Goal: Task Accomplishment & Management: Use online tool/utility

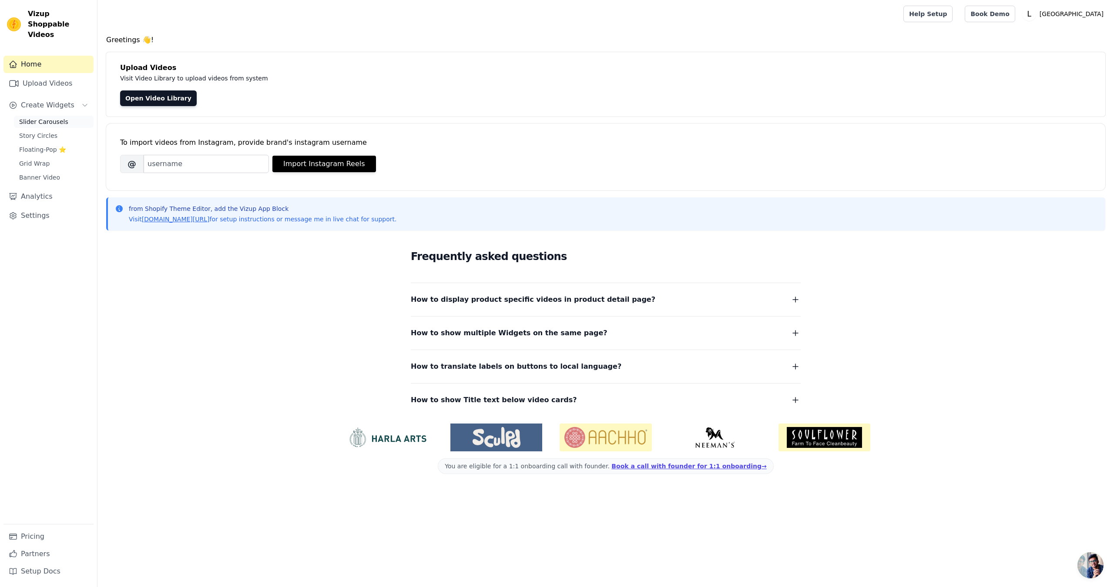
click at [46, 117] on span "Slider Carousels" at bounding box center [43, 121] width 49 height 9
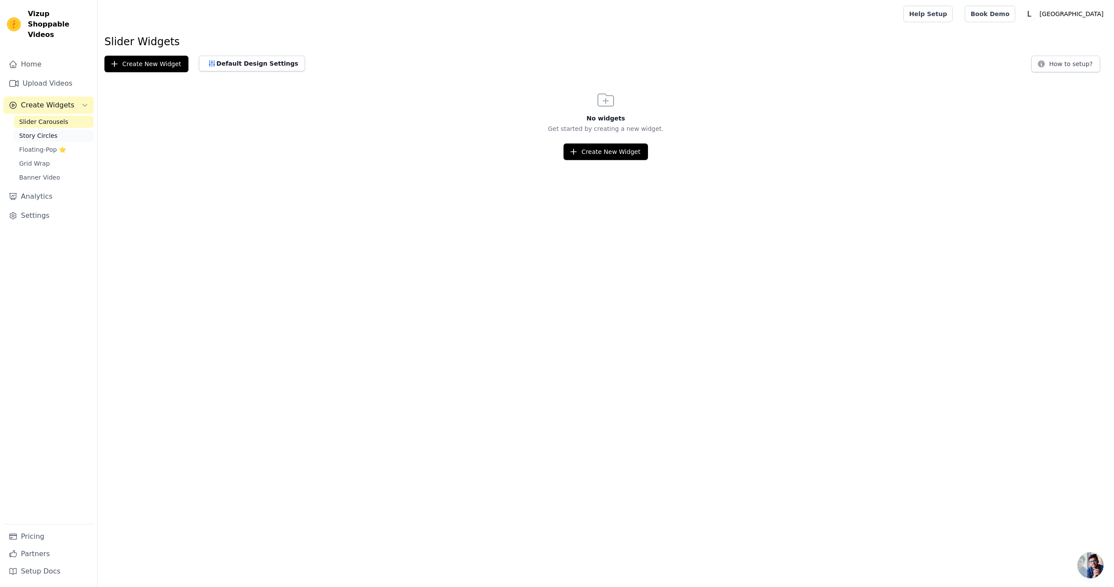
click at [61, 130] on link "Story Circles" at bounding box center [54, 136] width 80 height 12
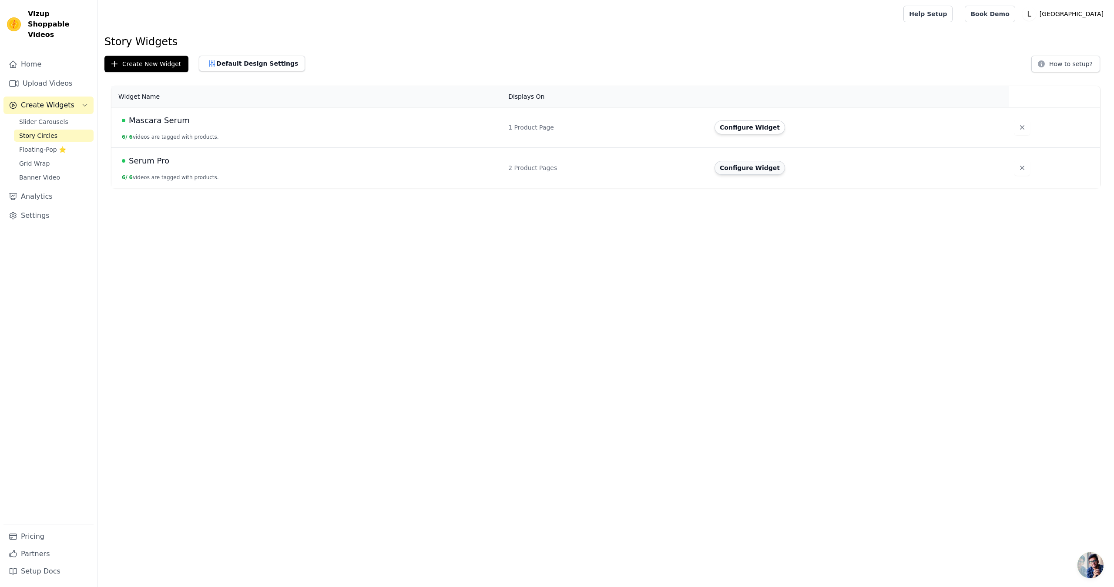
click at [770, 166] on button "Configure Widget" at bounding box center [749, 168] width 70 height 14
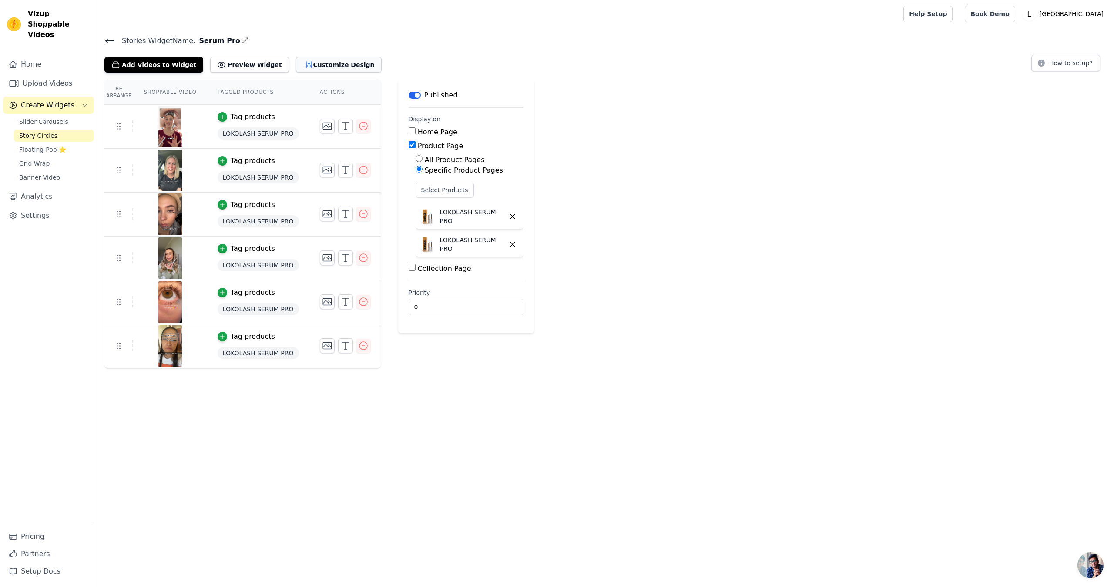
click at [345, 68] on button "Customize Design" at bounding box center [339, 65] width 86 height 16
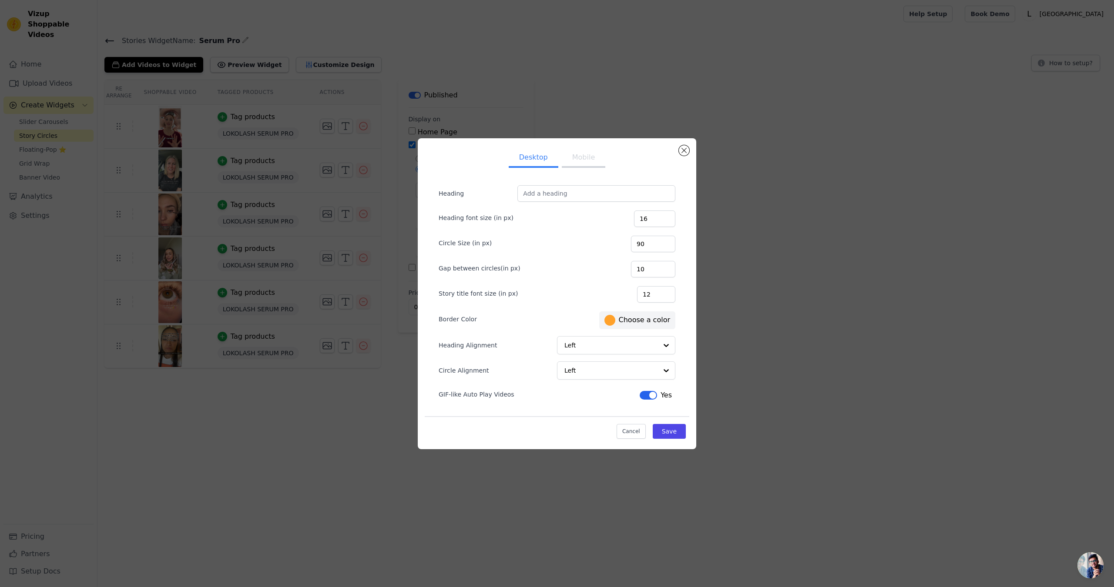
click at [650, 319] on label "#ffa12a Choose a color" at bounding box center [637, 320] width 66 height 11
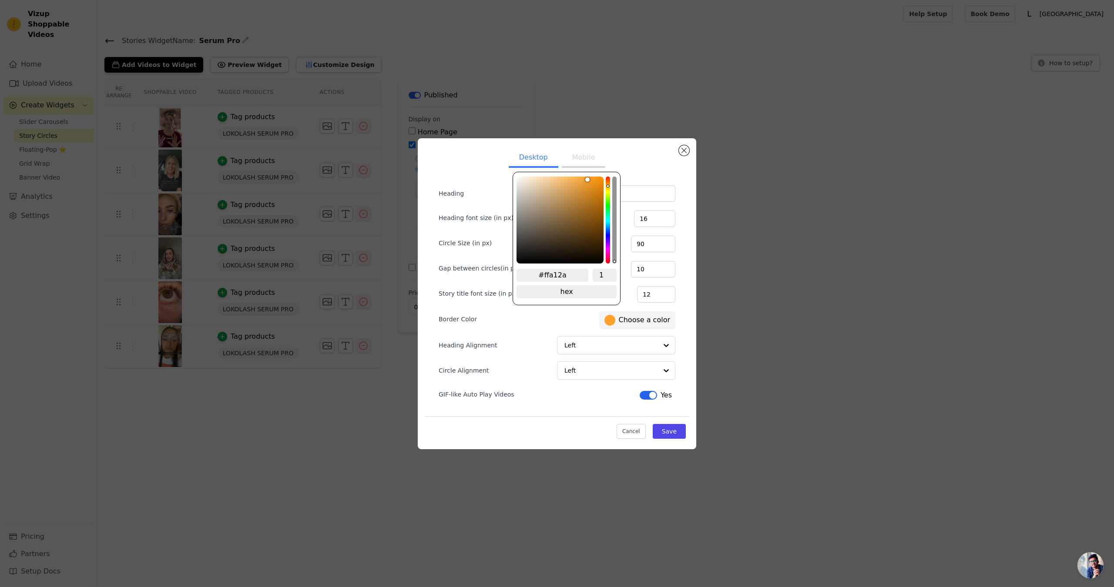
click at [546, 271] on input "#ffa12a" at bounding box center [552, 275] width 72 height 13
paste input "F8F0E2"
type input "#f8f0e2"
type input "#F8F0E2"
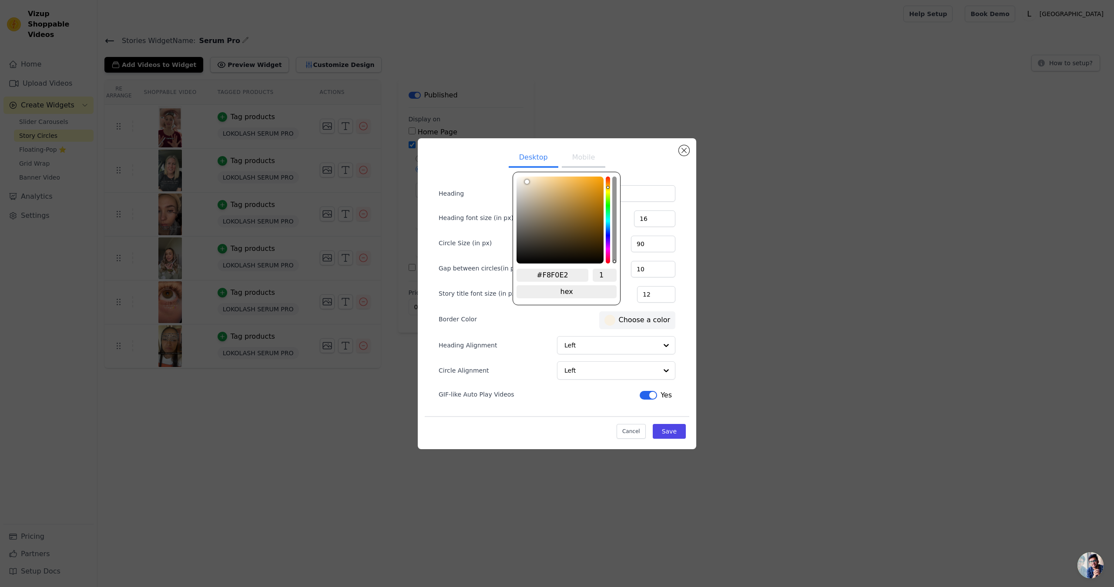
click at [542, 273] on input "#F8F0E2" at bounding box center [552, 275] width 72 height 13
type input "#000000"
click at [560, 276] on input "F8F0E2" at bounding box center [552, 275] width 72 height 13
paste input "hex color"
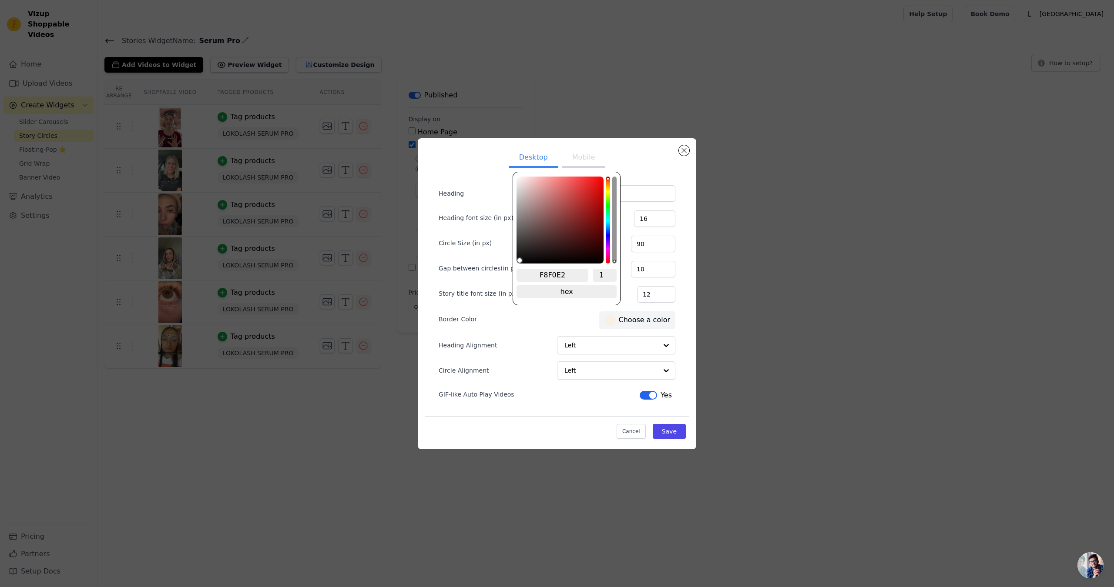
type input "F8F0E2"
click at [571, 313] on div "Border Color #000000 Choose a color" at bounding box center [557, 320] width 237 height 20
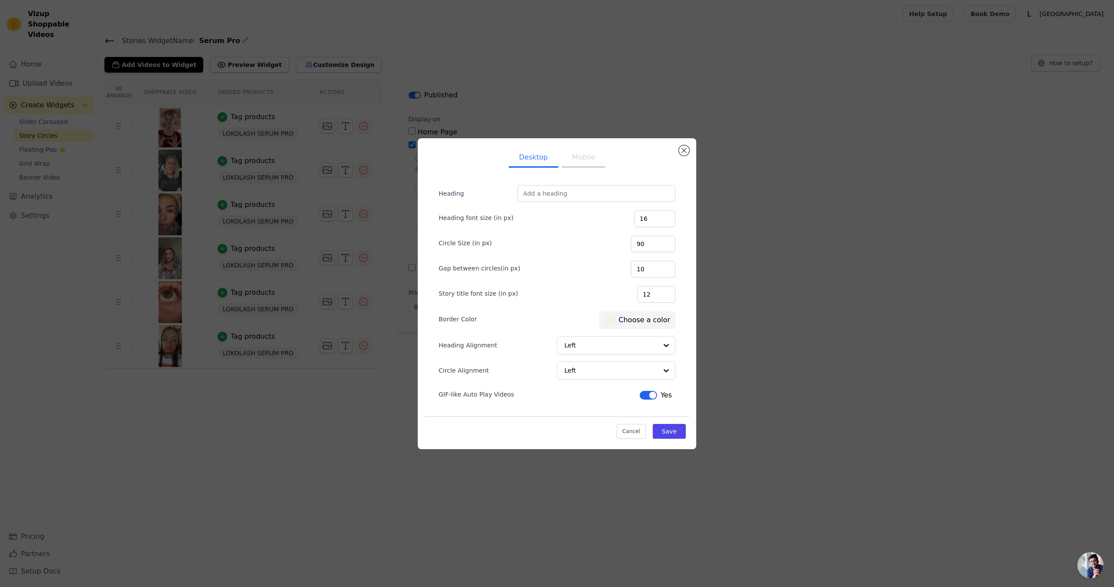
click at [611, 315] on div at bounding box center [609, 320] width 11 height 11
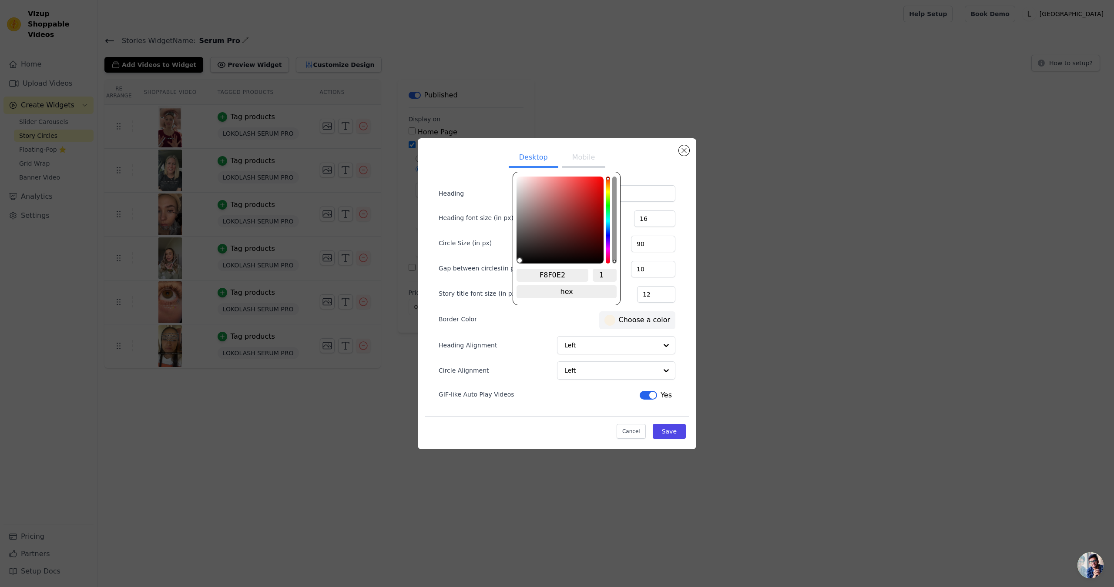
click at [566, 277] on input "F8F0E2" at bounding box center [552, 275] width 72 height 13
paste input "#"
click at [541, 275] on input "F8F0E2" at bounding box center [552, 275] width 72 height 13
type input "#f8f0e2"
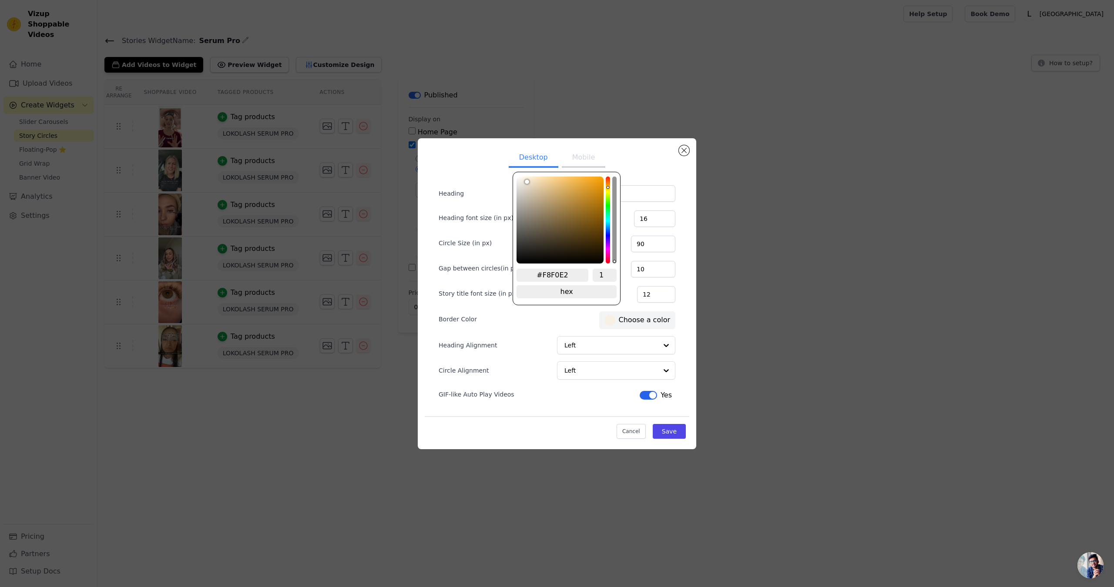
type input "#F8F0E2"
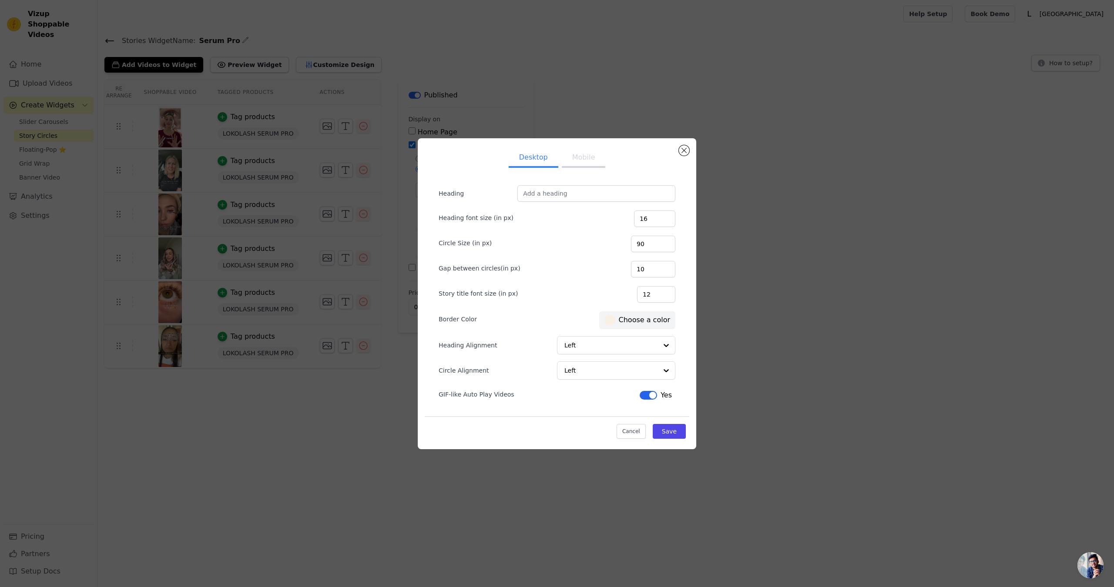
click at [557, 316] on div "Border Color #f8f0e2 Choose a color" at bounding box center [557, 320] width 237 height 20
click at [615, 322] on div at bounding box center [609, 320] width 11 height 11
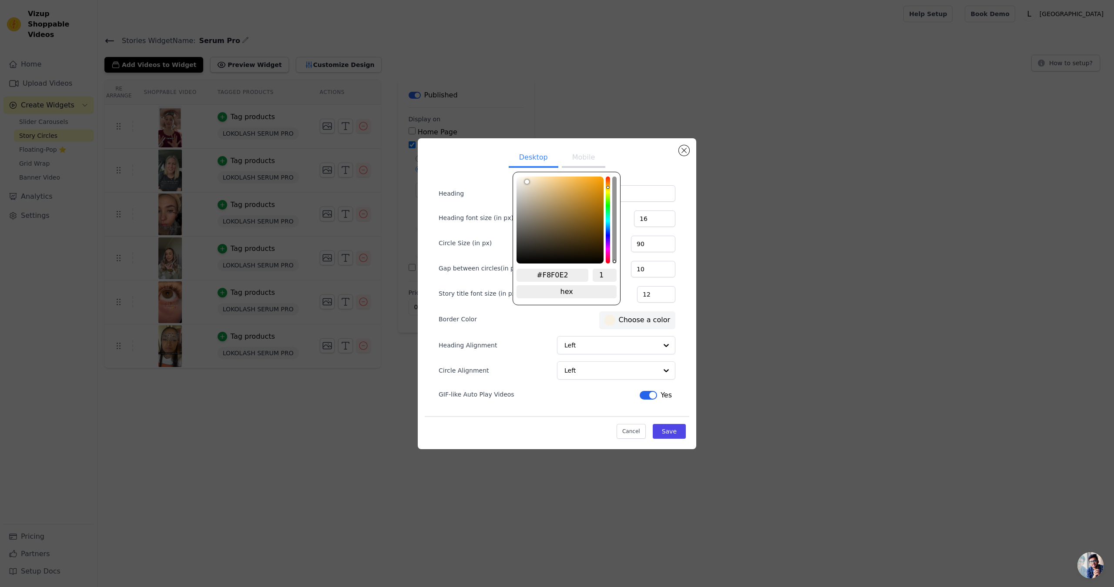
type input "#dbac5b"
type input "#dcac5a"
type input "#dcac59"
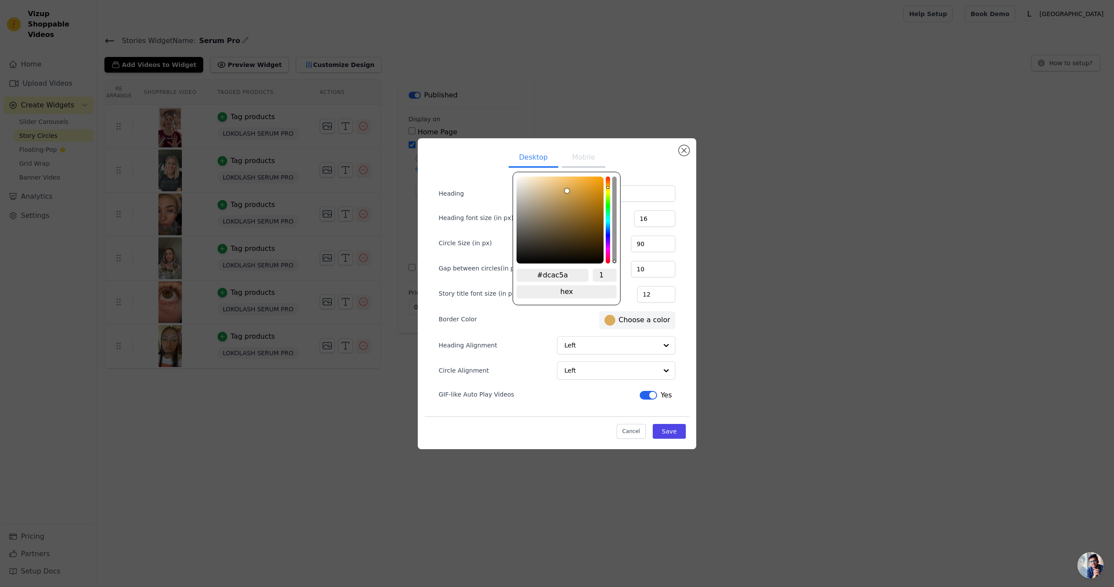
type input "#dcac59"
type input "#ddad58"
type input "#dead57"
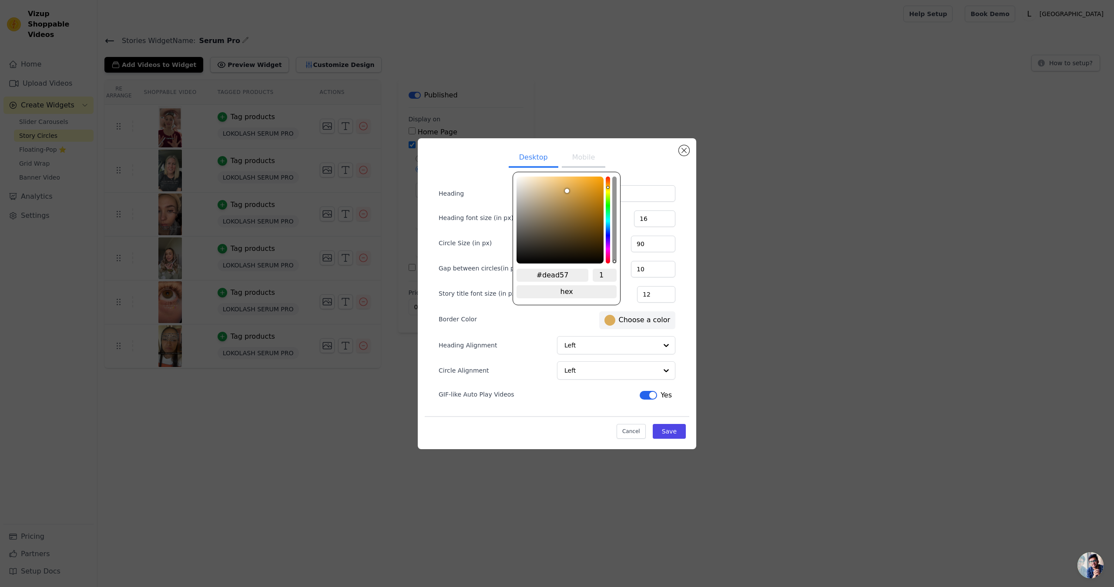
type input "#e0ad55"
type input "#e1ad53"
type input "#e1ac50"
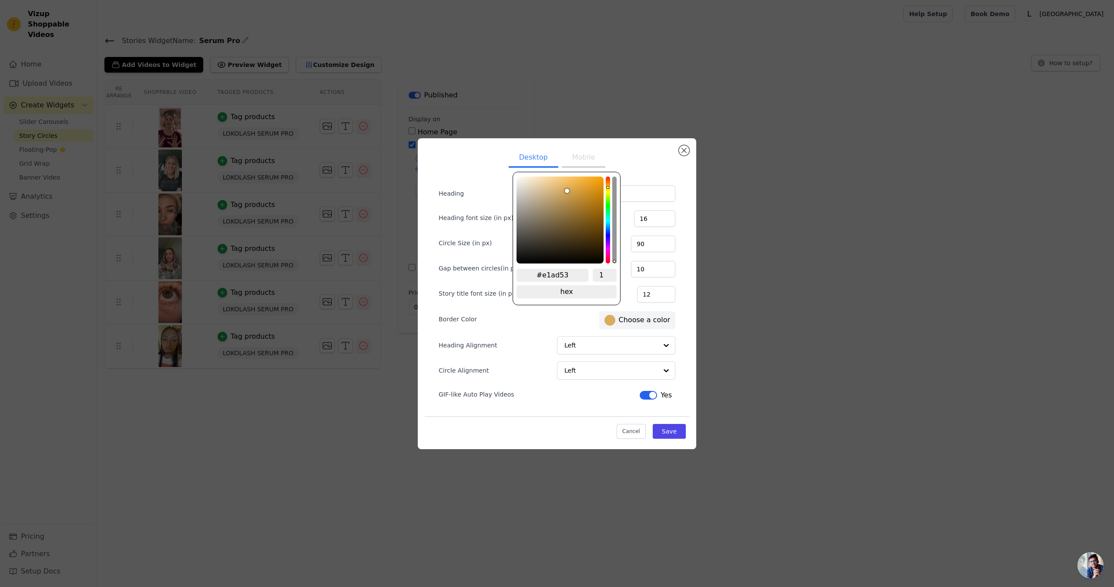
type input "#e1ac50"
type input "#e2ac4e"
type input "#e4ab4a"
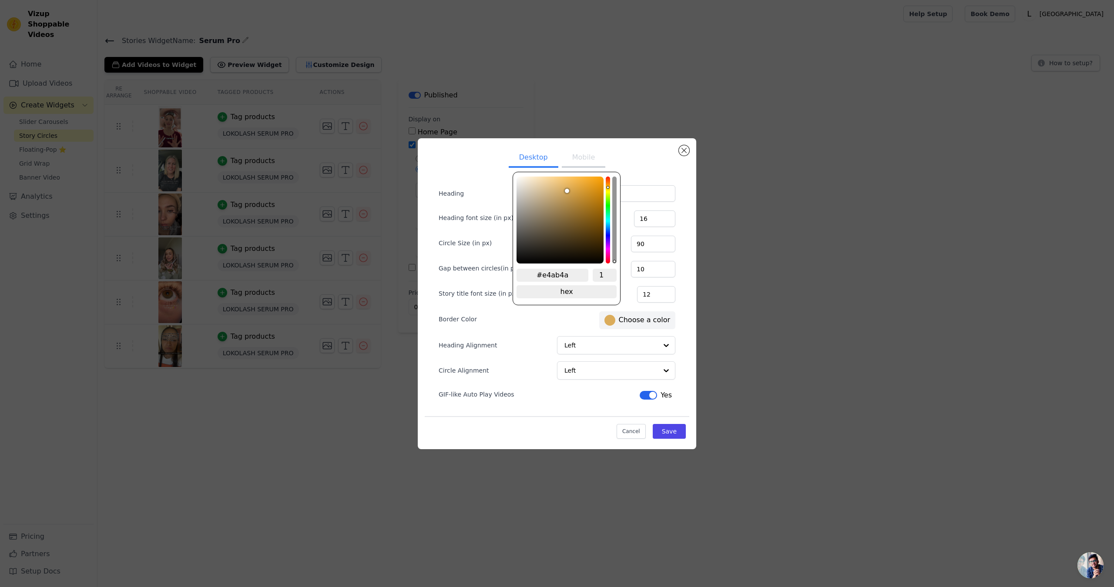
type input "#e5ab48"
type input "#e5ab47"
drag, startPoint x: 567, startPoint y: 189, endPoint x: 576, endPoint y: 185, distance: 9.8
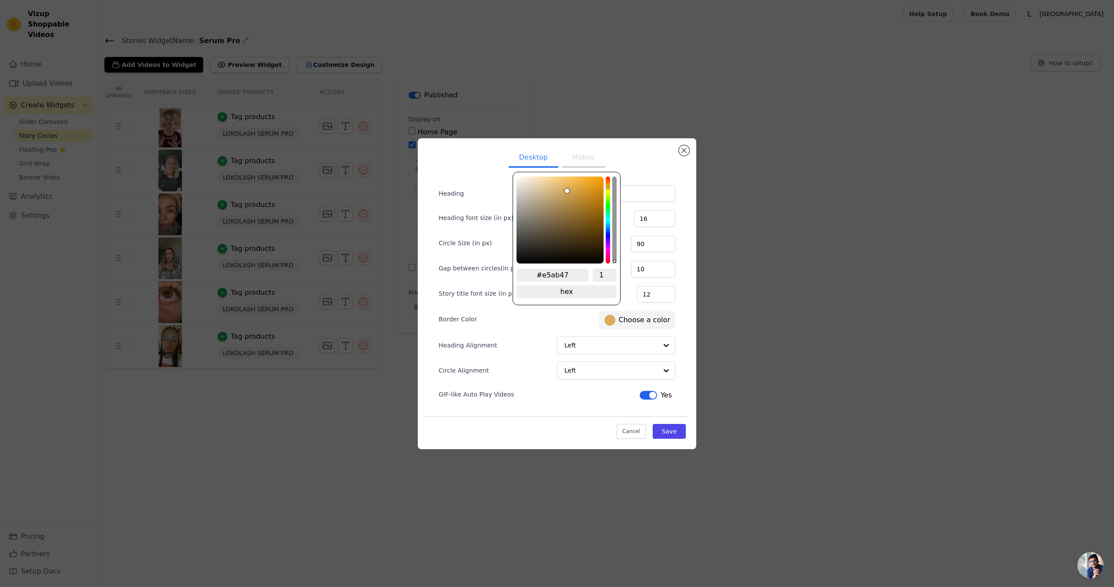
click at [576, 185] on div "color picker" at bounding box center [559, 220] width 87 height 87
click at [557, 278] on input "#e5ab47" at bounding box center [552, 275] width 72 height 13
paste input "F8F0E2"
type input "#f8f0e2"
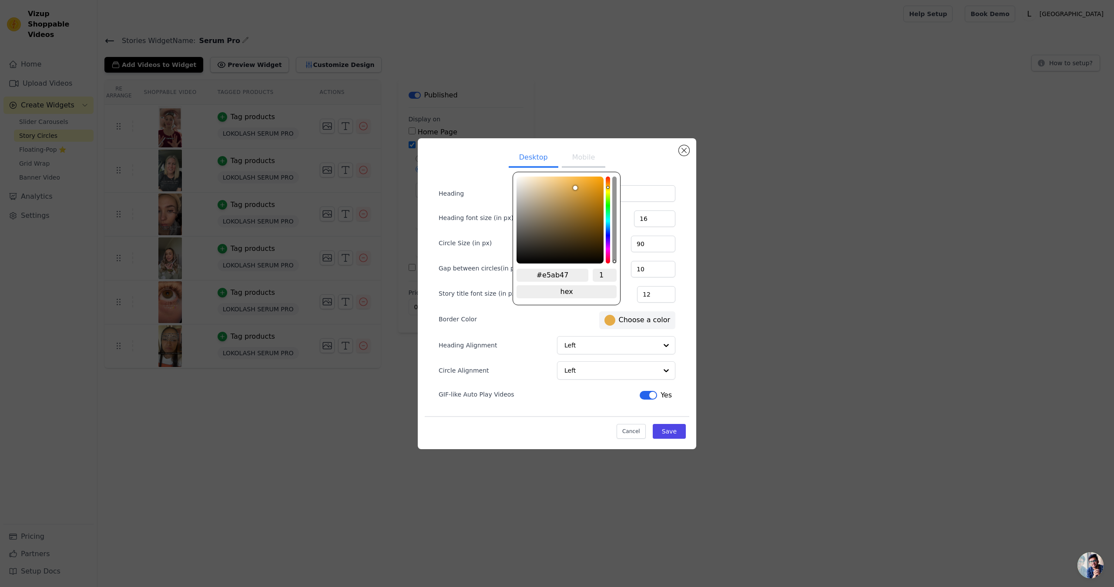
type input "#F8F0E2"
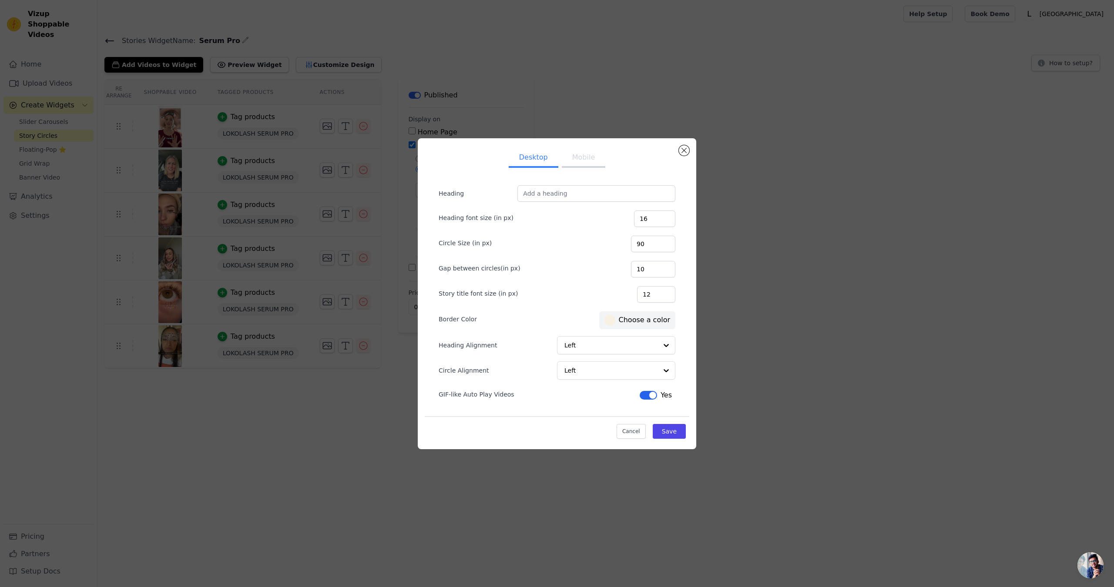
click at [563, 309] on form "Heading Heading font size (in px) 16 Circle Size (in px) 90 Gap between circles…" at bounding box center [557, 293] width 251 height 231
click at [588, 164] on button "Mobile" at bounding box center [584, 158] width 44 height 19
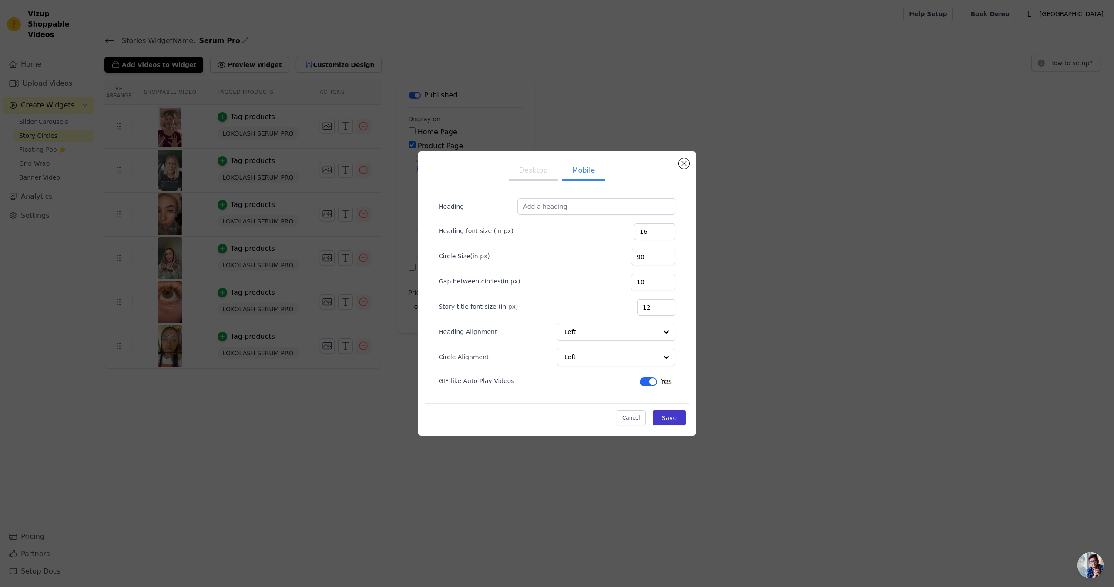
click at [677, 417] on button "Save" at bounding box center [669, 418] width 33 height 15
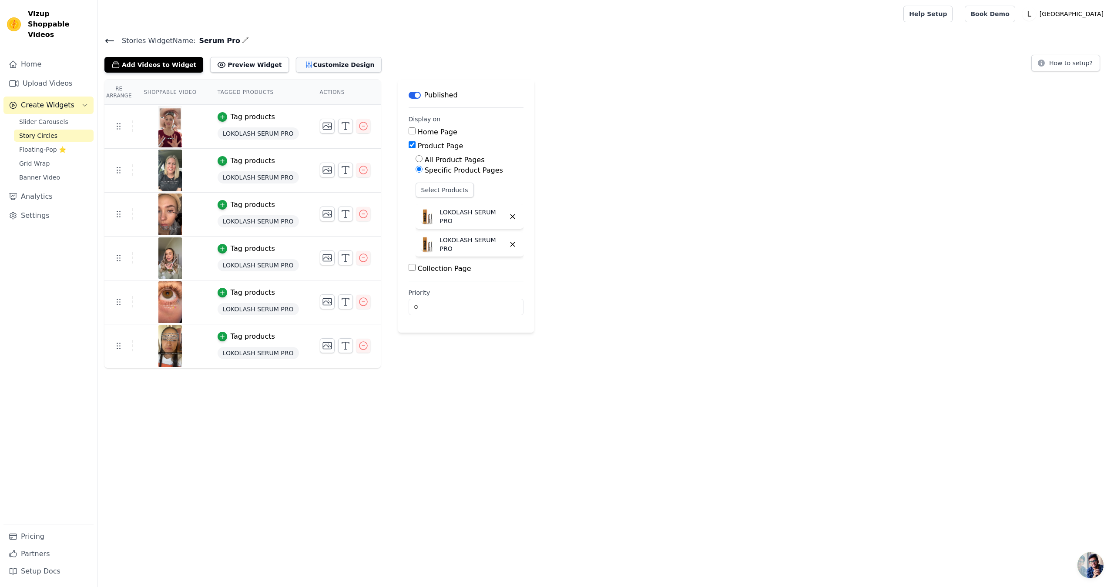
click at [306, 63] on icon "button" at bounding box center [309, 65] width 6 height 6
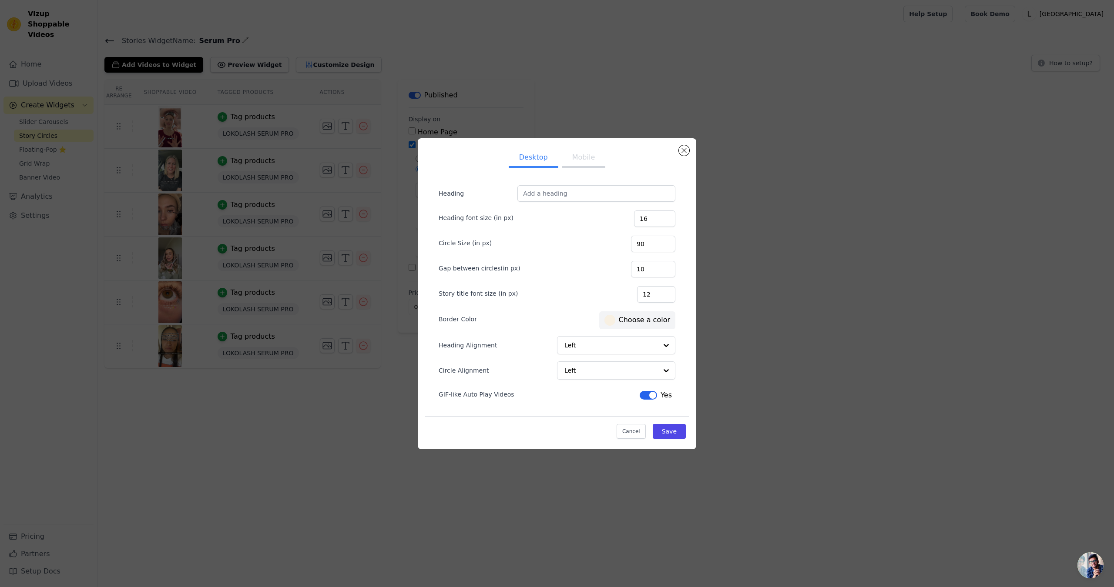
click at [634, 318] on label "#f8f0e2 Choose a color" at bounding box center [637, 320] width 66 height 11
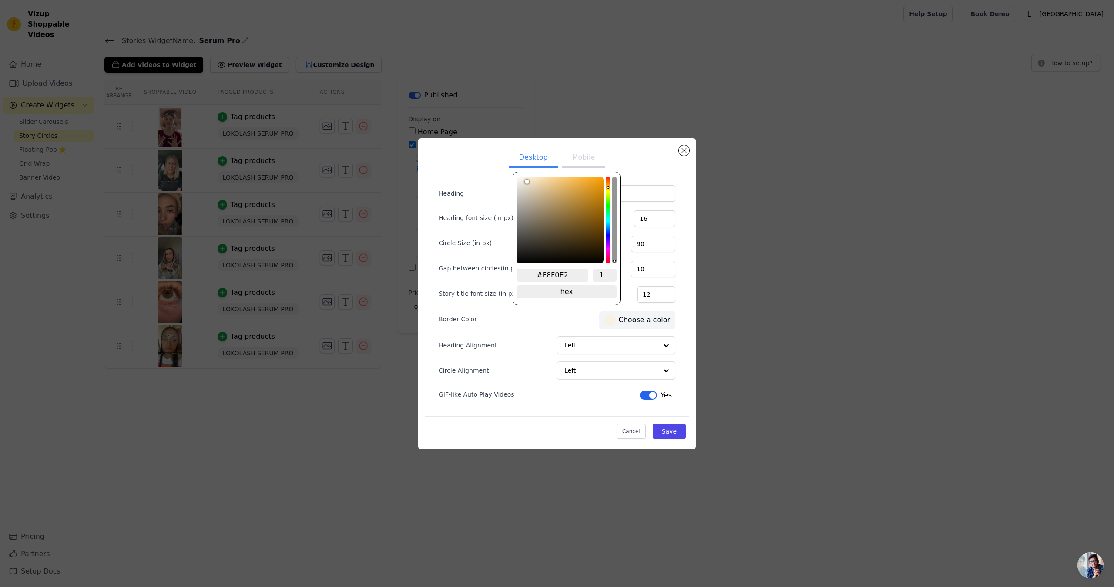
type input "#f7e1eb"
type input "#f7e1ec"
type input "#f7e1ed"
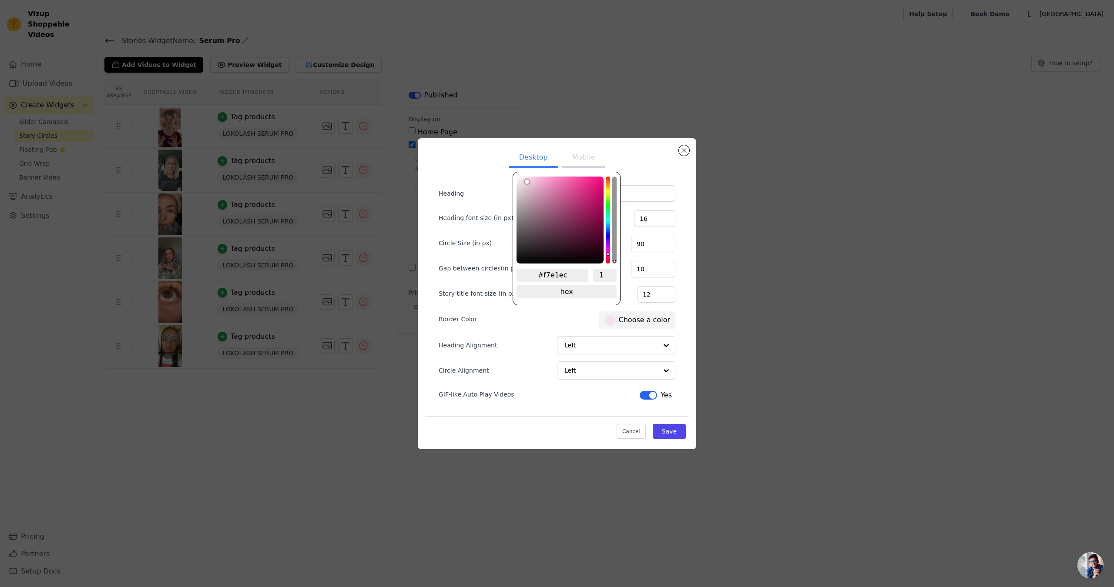
type input "#f7e1ed"
type input "#f7e1ee"
type input "#f7e1f0"
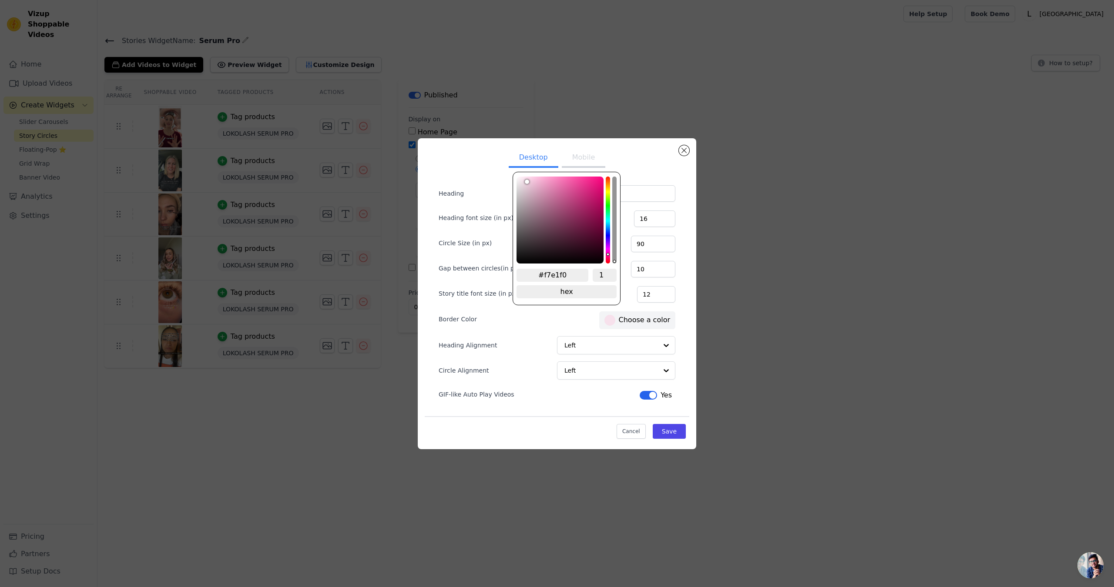
type input "#f7e1f1"
type input "#f7e1f3"
type input "#f7e1f4"
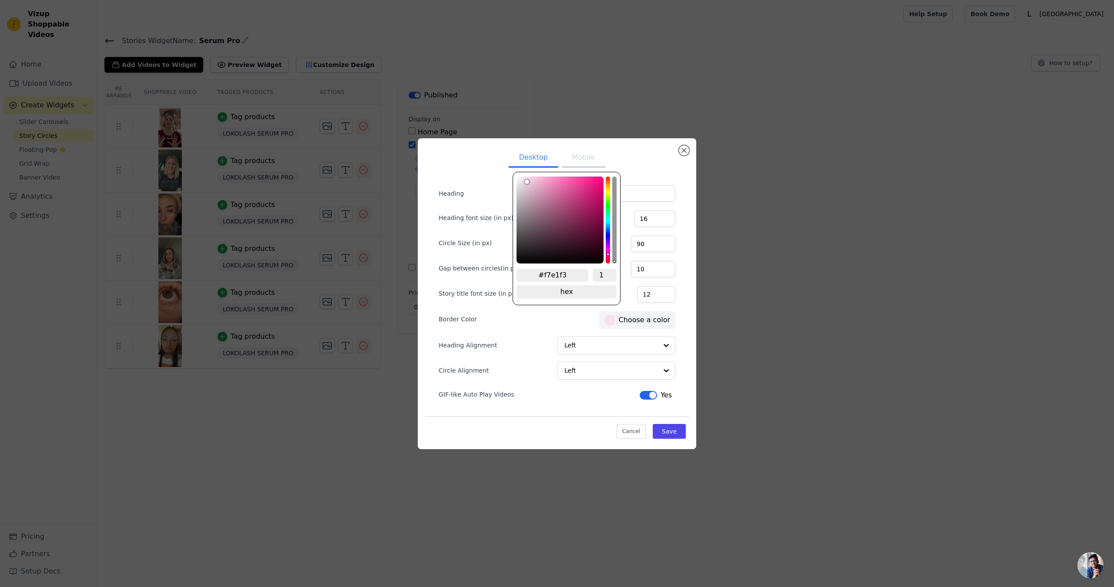
type input "#f7e1f4"
type input "#f7e1f6"
type input "#f6e1f7"
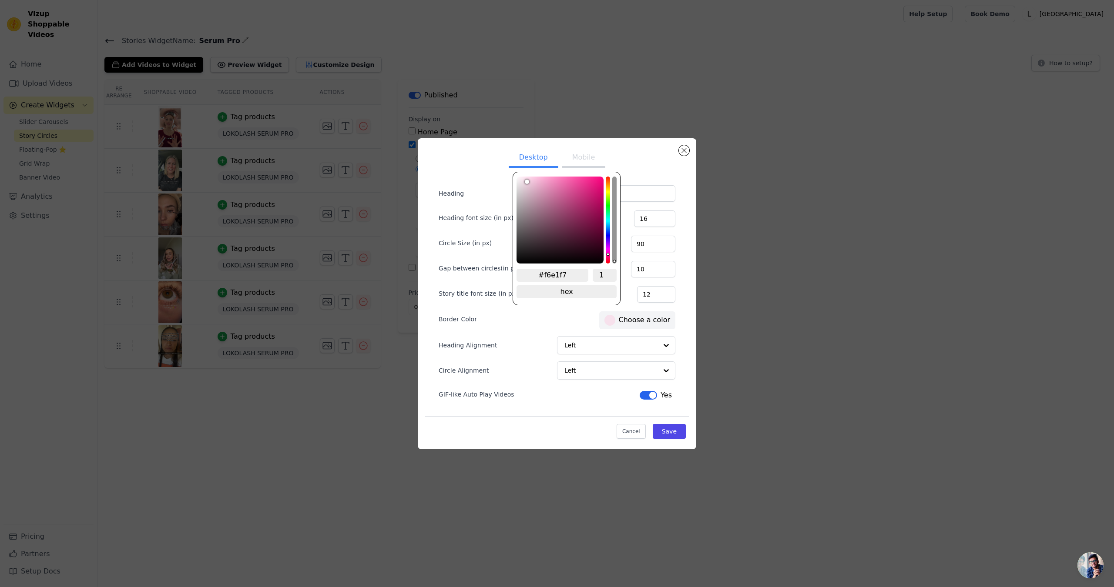
type input "#f5e1f7"
type input "#f2e1f7"
type input "#efe1f7"
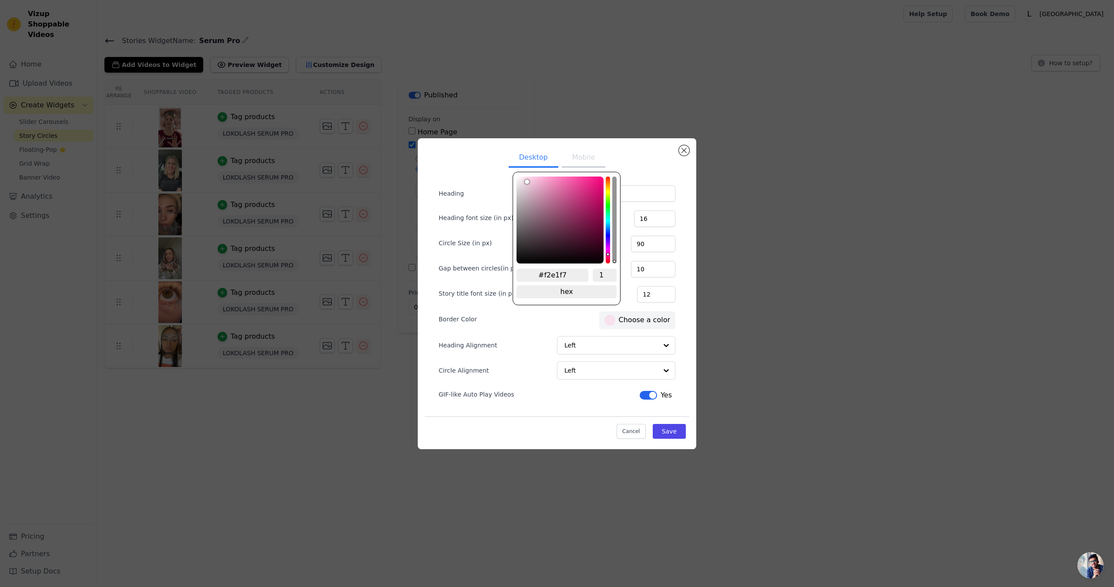
type input "#efe1f7"
type input "#ede1f7"
type input "#ebe1f7"
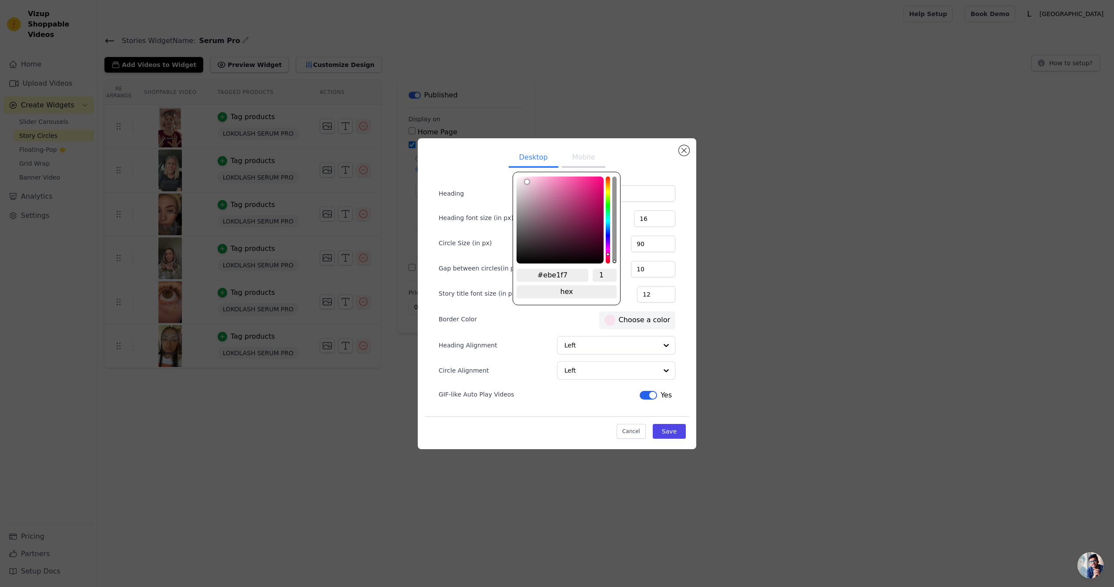
type input "#eae1f7"
type input "#e8e1f7"
type input "#e5e1f7"
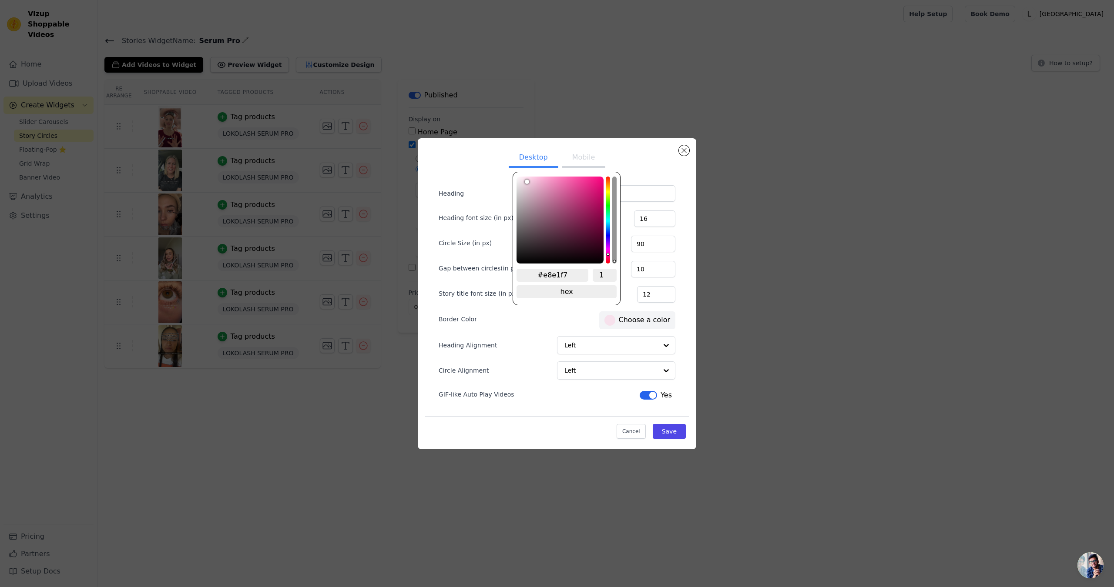
type input "#e5e1f7"
type input "#e3e1f7"
type input "#e1e1f7"
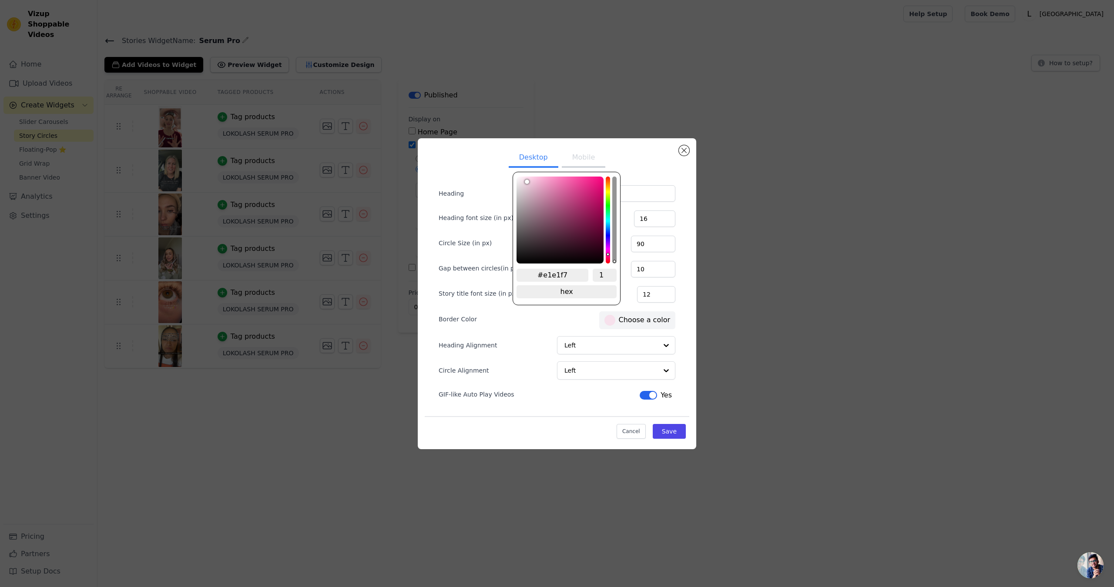
type input "#e1e3f7"
type input "#e1e4f7"
type input "#e1e7f7"
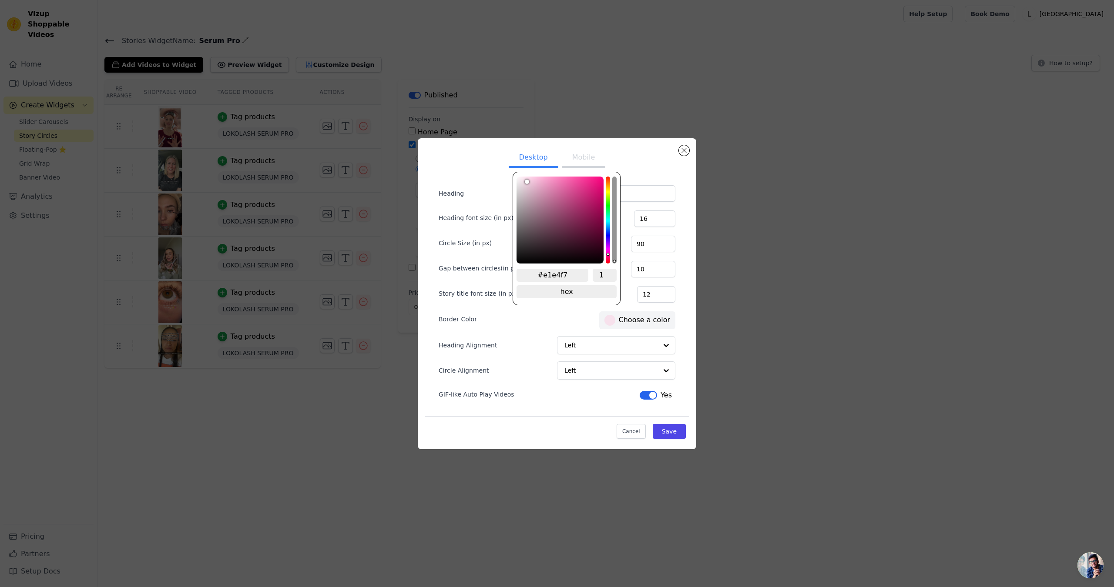
type input "#e1e7f7"
type input "#e1e8f7"
type input "#e1ebf7"
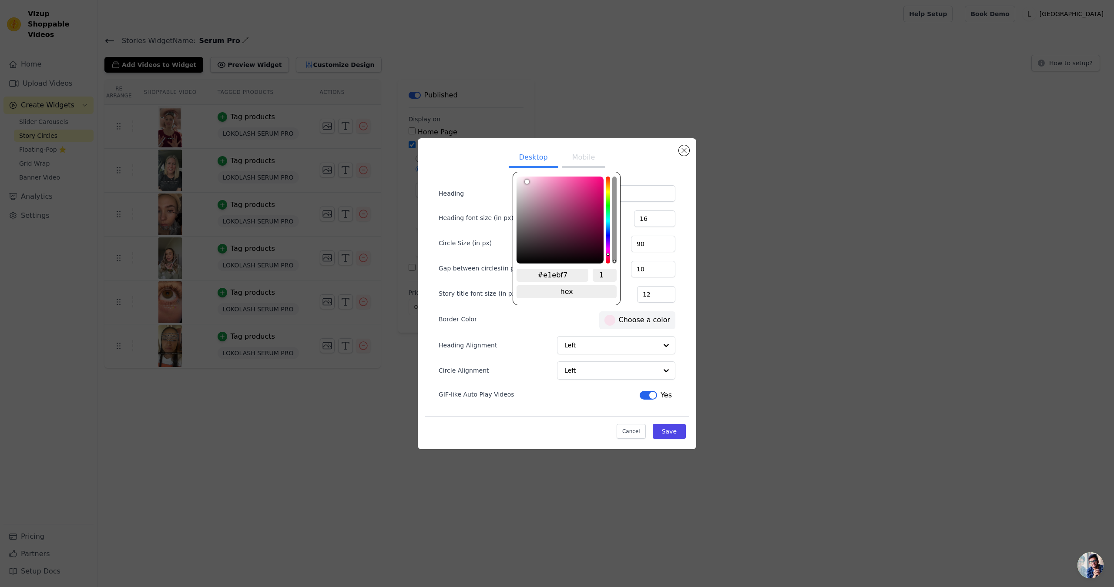
type input "#e1eff7"
type input "#e1f0f7"
type input "#e1f4f7"
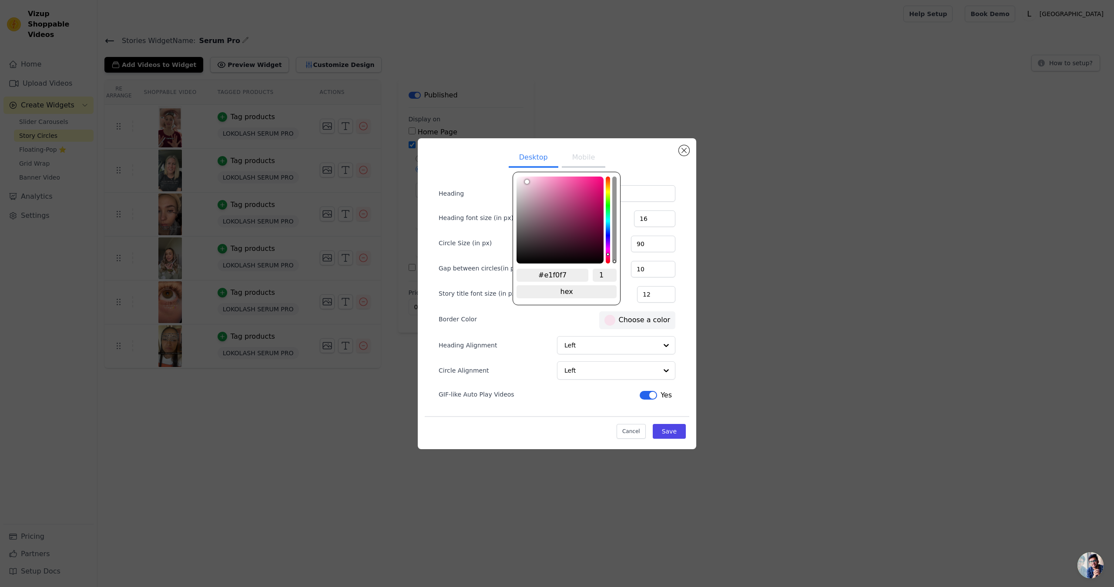
type input "#e1f4f7"
type input "#e1f5f7"
type input "#e1f6f7"
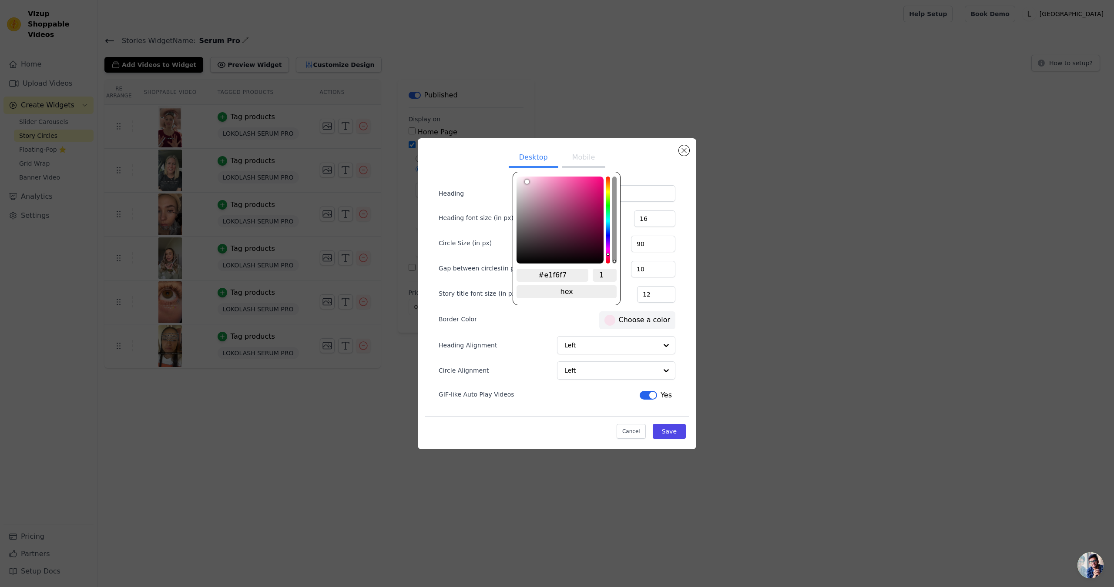
type input "#e1f7f4"
type input "#e1f7f3"
type input "#e1f7ee"
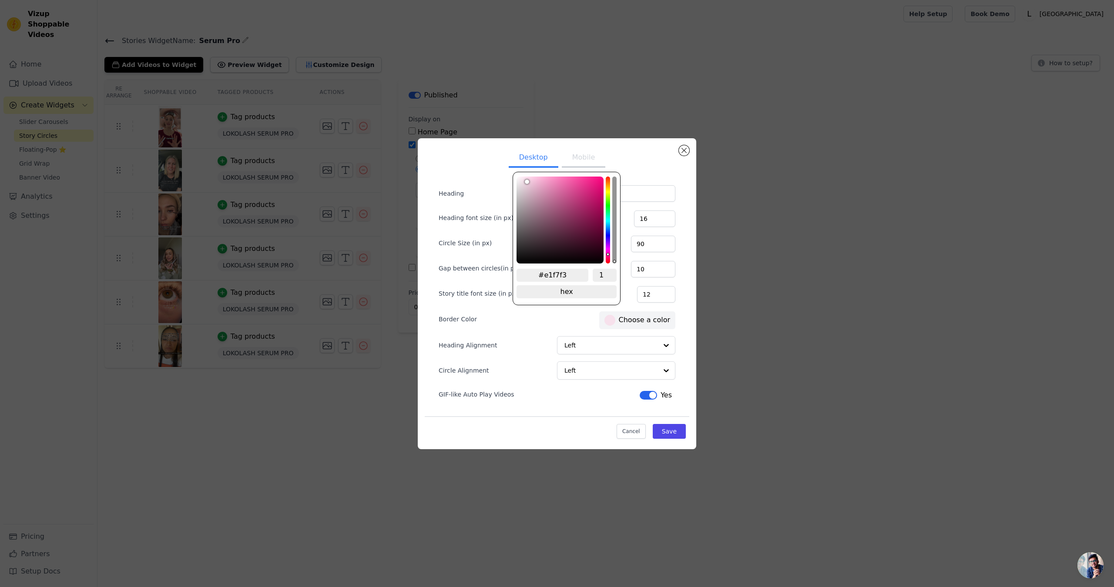
type input "#e1f7ee"
type input "#e1f7ec"
type input "#e1f7eb"
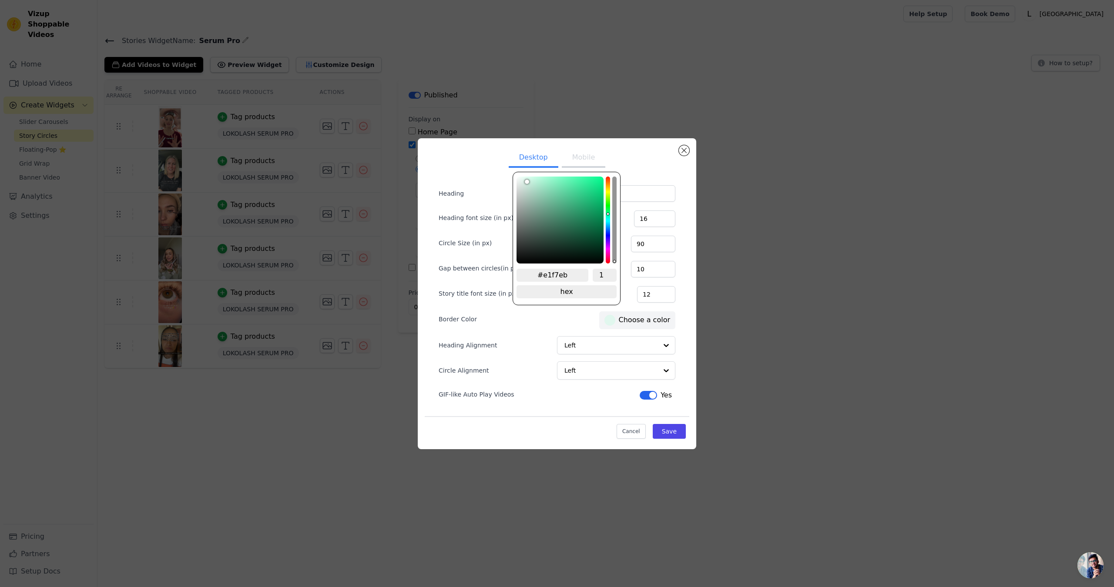
type input "#e1f7ea"
type input "#e1f7e6"
type input "#e1f7e5"
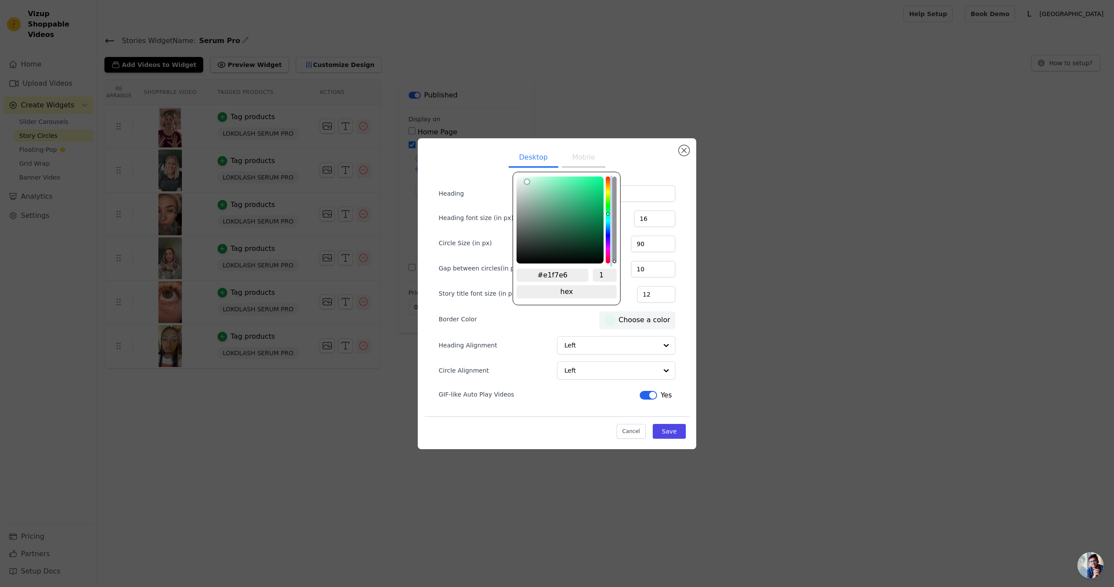
type input "#e1f7e5"
type input "#e1f7e4"
type input "#e1f7e3"
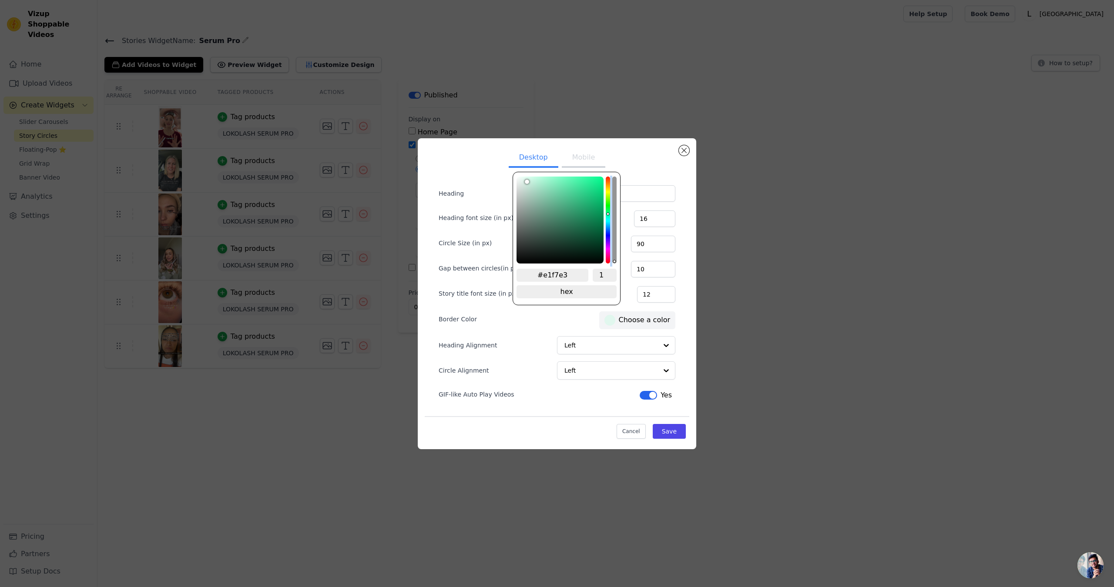
type input "#e1f7e2"
type input "#e1f7e1"
type input "#e6f7e1"
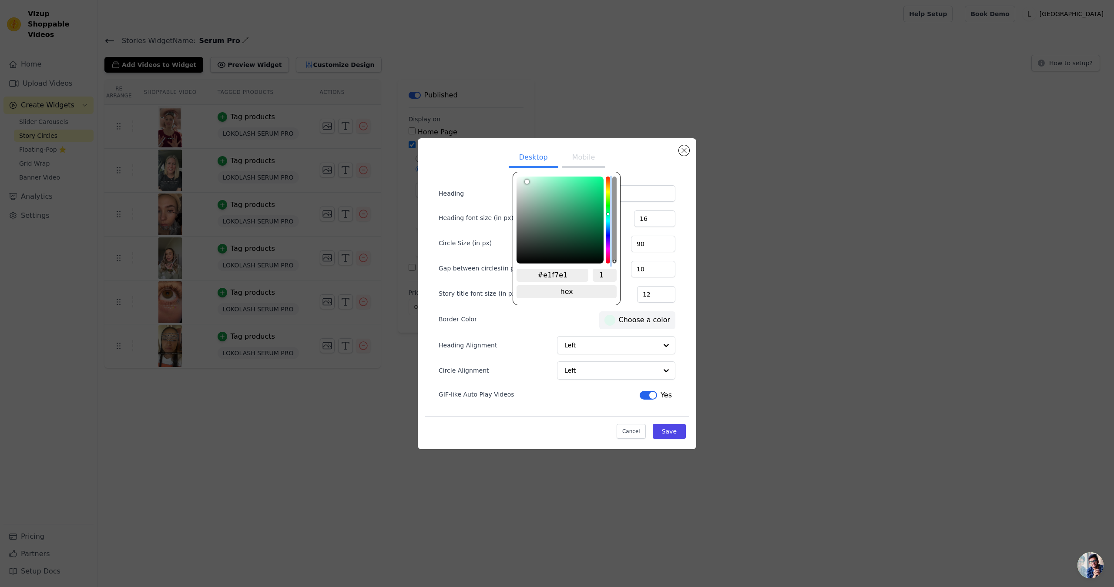
type input "#e6f7e1"
type input "#e7f7e1"
type input "#e8f7e1"
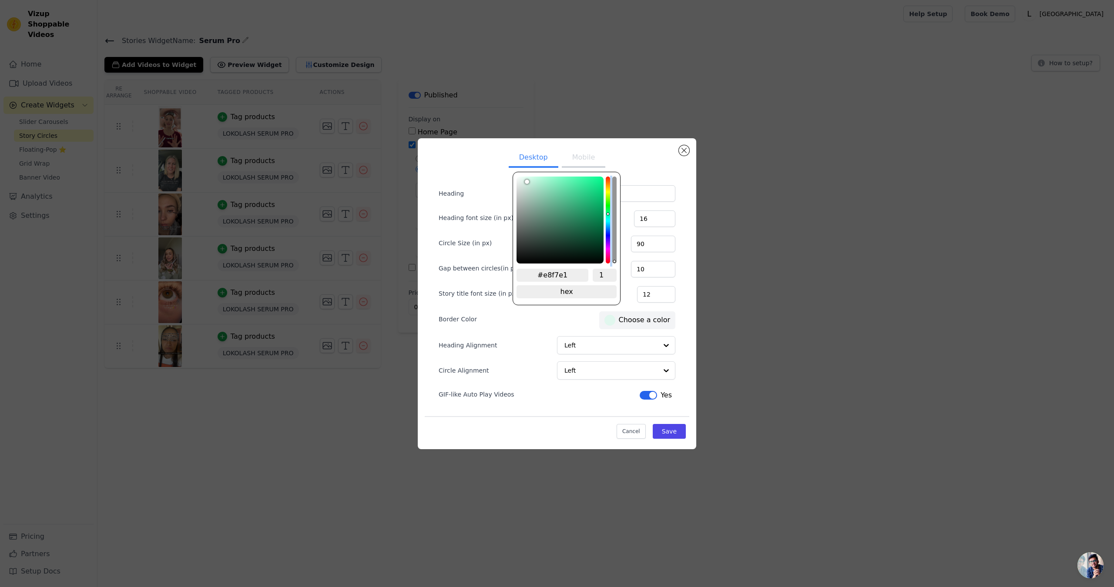
type input "#e9f7e1"
type input "#eaf7e1"
type input "#ebf7e1"
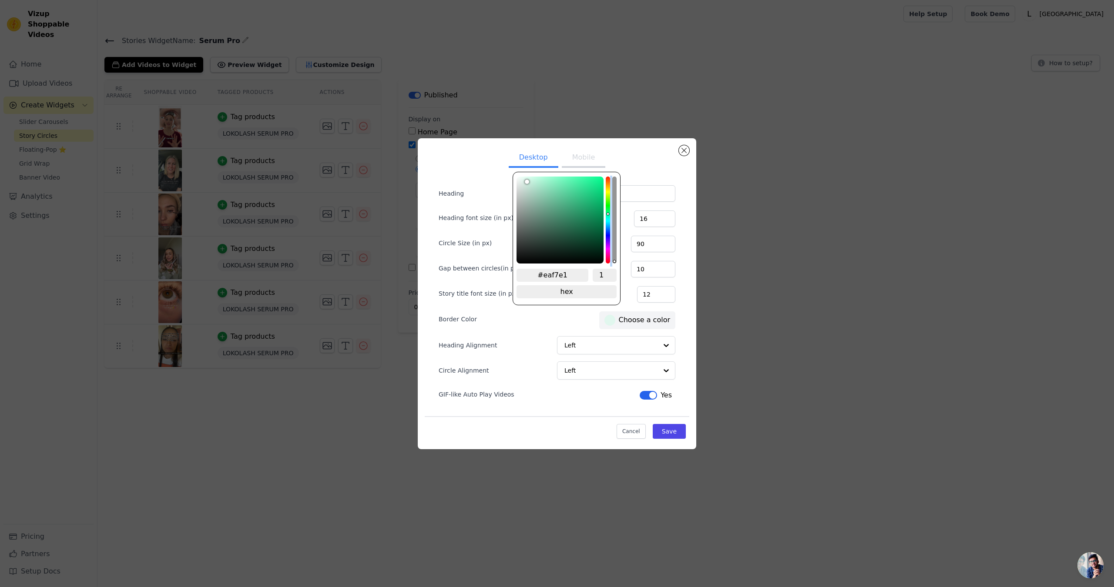
type input "#ebf7e1"
type input "#edf7e1"
type input "#eef7e1"
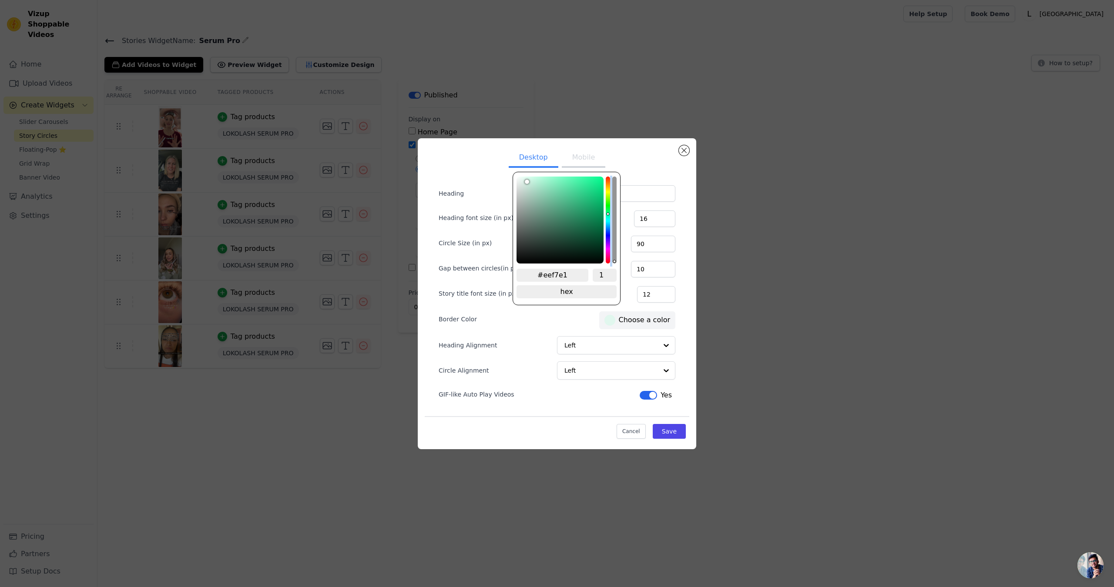
type input "#f0f7e1"
type input "#f1f7e1"
type input "#f3f7e1"
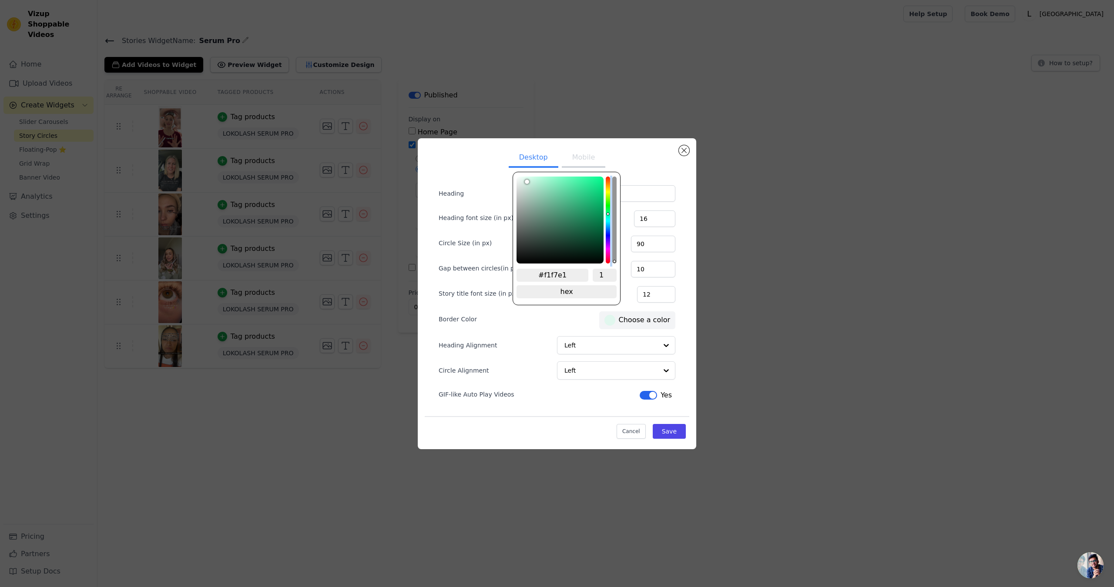
type input "#f3f7e1"
type input "#f4f7e1"
type input "#f5f7e1"
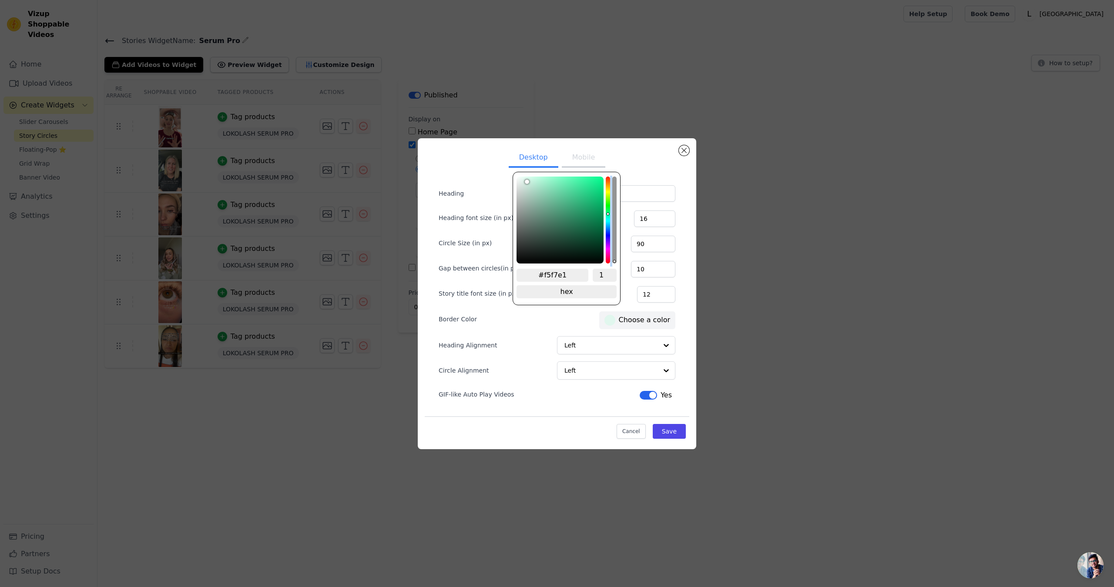
type input "#f6f7e1"
type input "#f7f7e1"
type input "#f7f6e1"
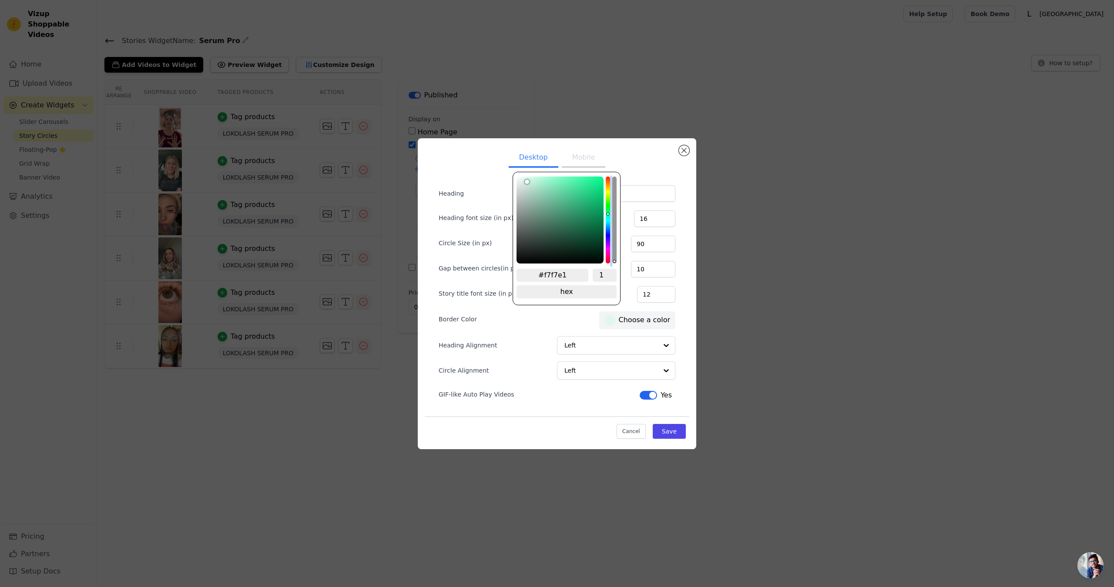
type input "#f7f6e1"
type input "#f7f5e1"
type input "#f7f4e1"
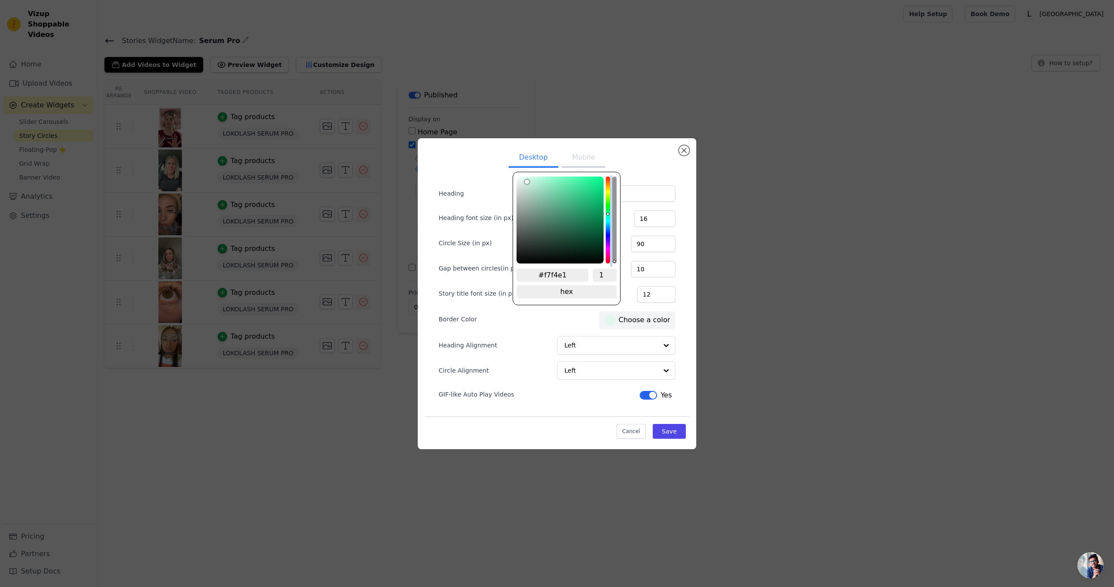
type input "#f7f3e1"
type input "#f7f2e1"
type input "#f7f1e1"
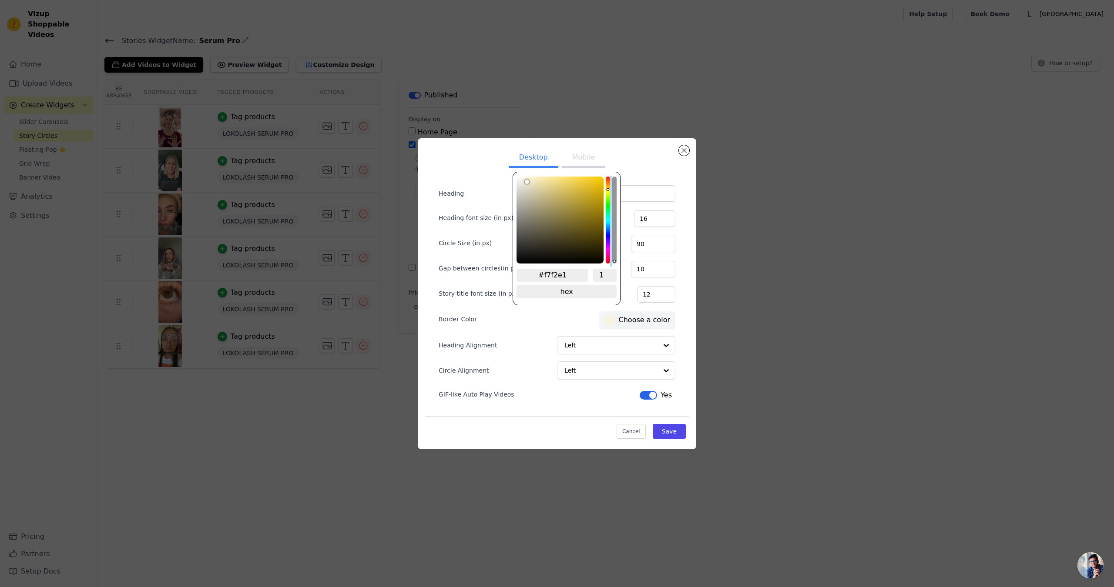
type input "#f7f1e1"
type input "#f7f0e1"
type input "#f7efe1"
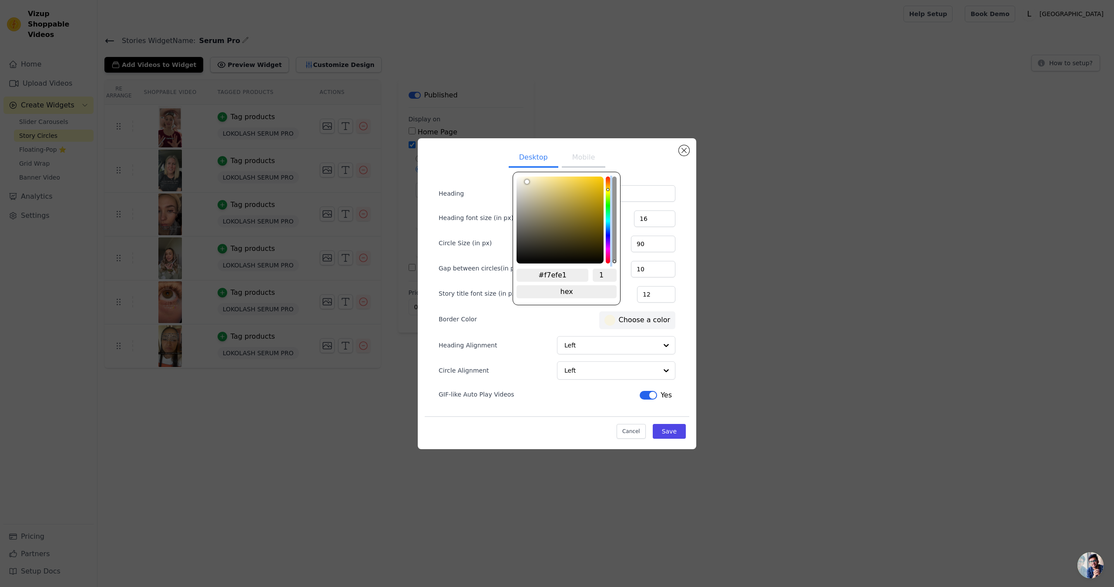
type input "#f7eee1"
type input "#f7ede1"
type input "#f7ece1"
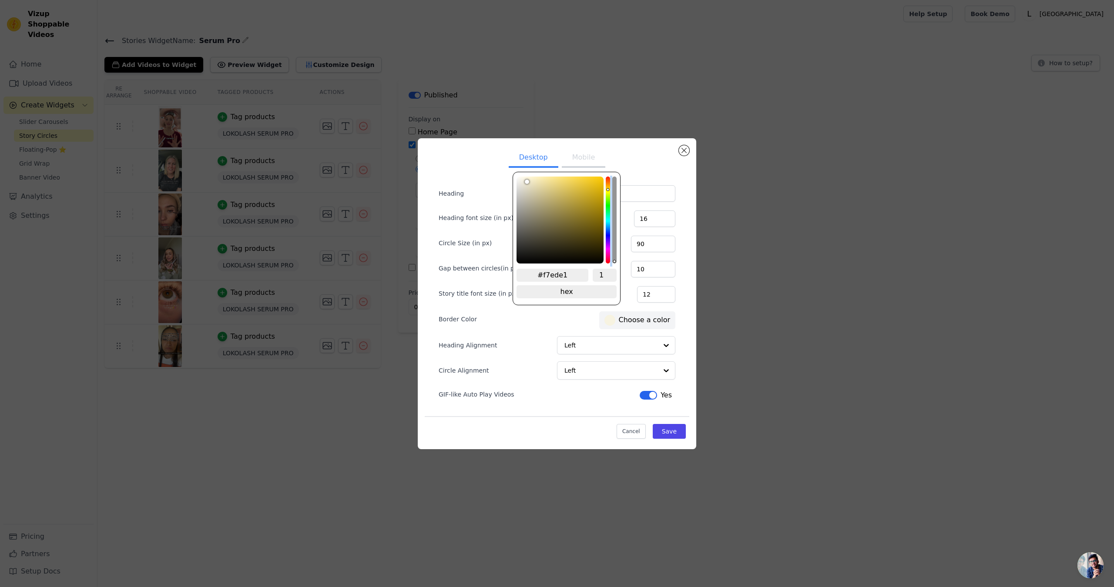
type input "#f7ece1"
type input "#f7ebe1"
type input "#f7eae1"
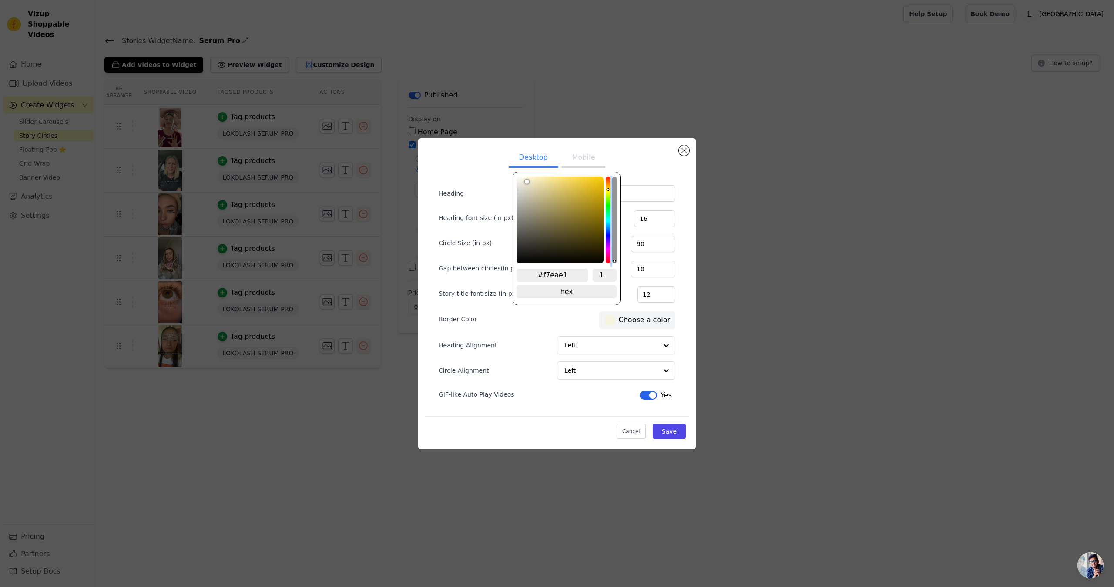
type input "#f7e9e1"
type input "#f7e8e1"
type input "#f7e7e1"
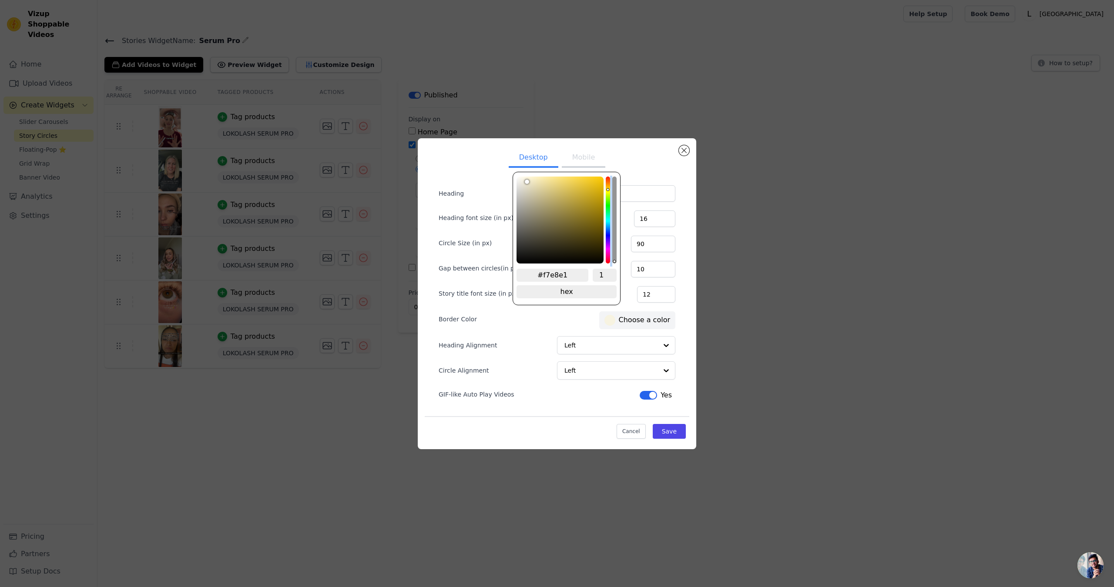
type input "#f7e7e1"
type input "#f7e6e1"
type input "#f7e5e1"
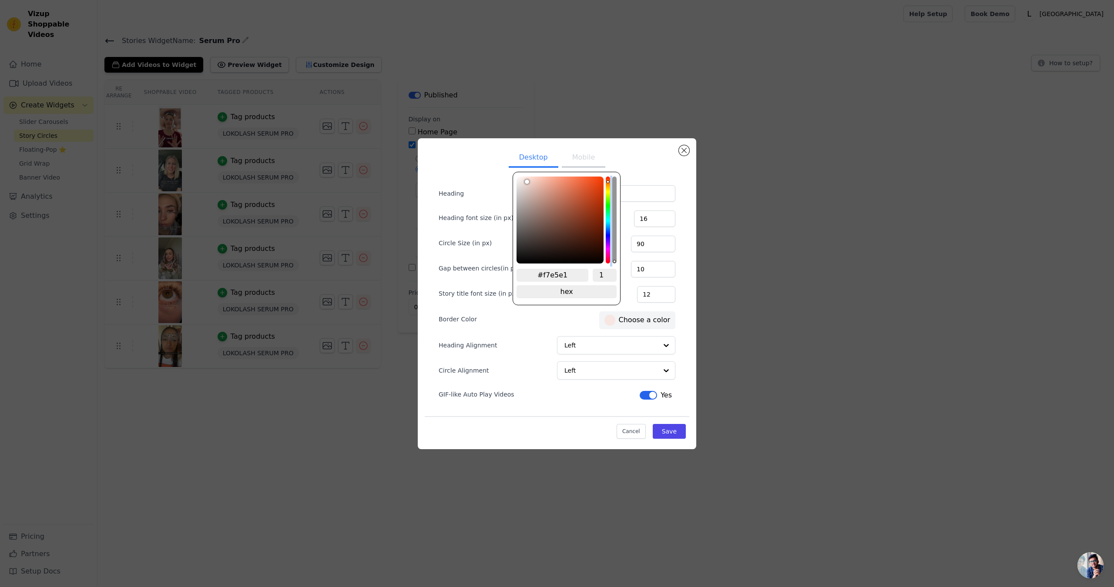
type input "#f7e4e1"
type input "#f7e3e1"
type input "#f7e2e1"
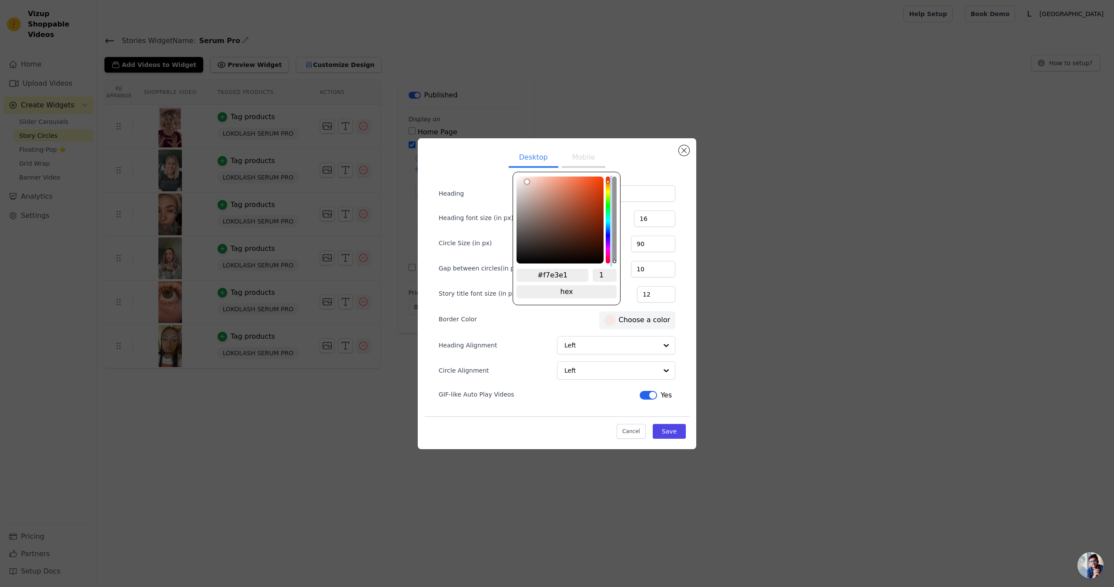
type input "#f7e2e1"
type input "#f7e3e1"
type input "#f7e4e1"
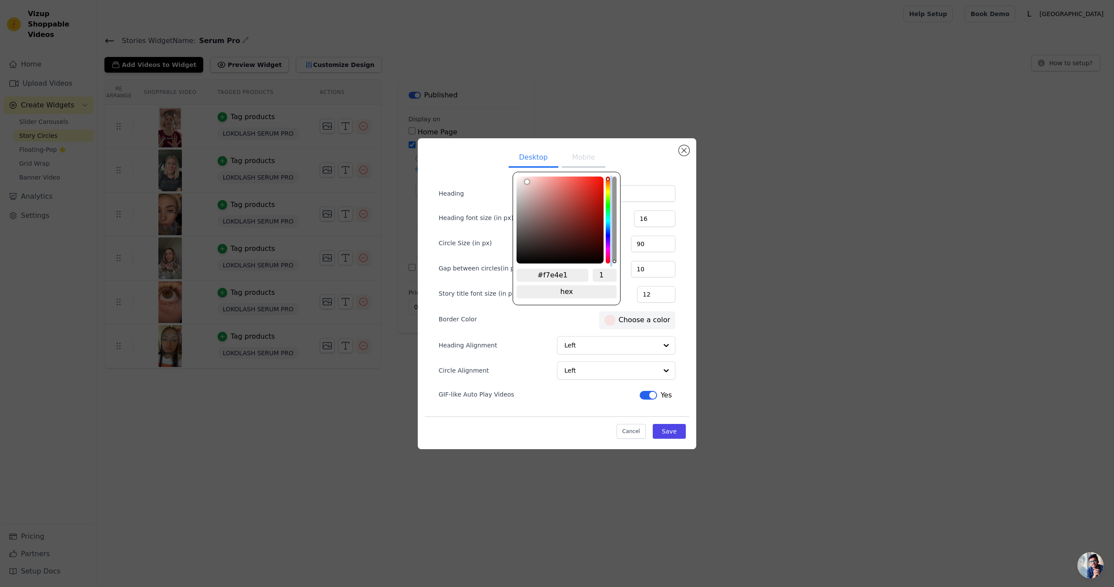
type input "#f7e5e1"
type input "#f7e4e1"
type input "#f7e3e1"
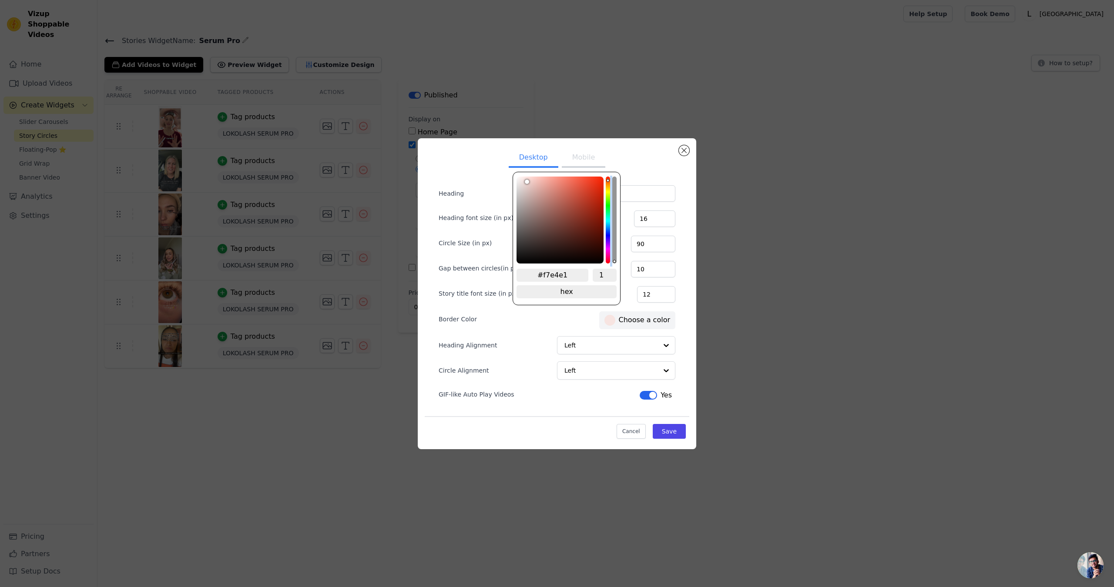
type input "#f7e3e1"
type input "#f7e2e1"
drag, startPoint x: 609, startPoint y: 257, endPoint x: 616, endPoint y: 261, distance: 8.0
click at [616, 261] on div "#f7e1e6 1 hex change to rgb" at bounding box center [567, 239] width 108 height 134
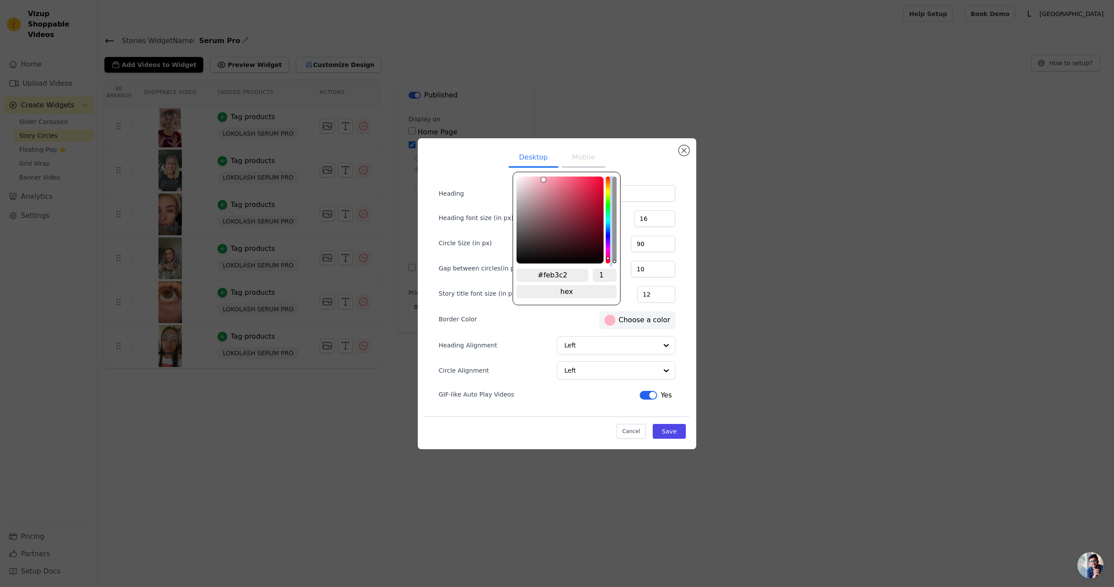
drag, startPoint x: 534, startPoint y: 181, endPoint x: 542, endPoint y: 177, distance: 8.8
click at [542, 177] on div "color picker" at bounding box center [559, 220] width 87 height 87
click at [551, 271] on input "#feb3c2" at bounding box center [552, 275] width 72 height 13
click at [670, 429] on button "Save" at bounding box center [669, 431] width 33 height 15
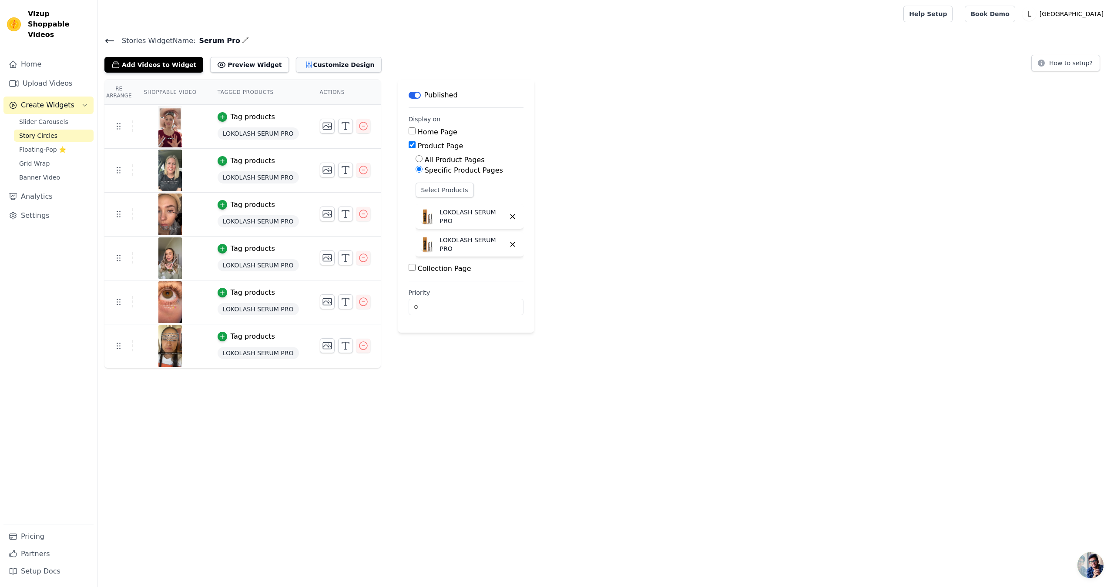
click at [310, 69] on button "Customize Design" at bounding box center [339, 65] width 86 height 16
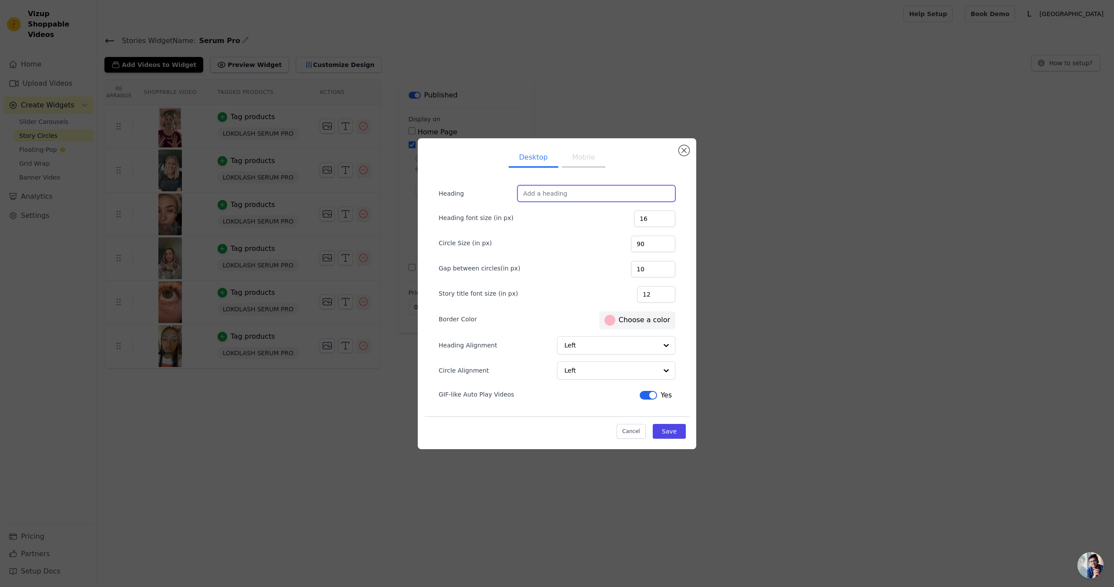
click at [570, 189] on input "Heading" at bounding box center [596, 193] width 158 height 17
paste input "Watch real results in 20 seconds"
click at [673, 427] on button "Save" at bounding box center [669, 431] width 33 height 15
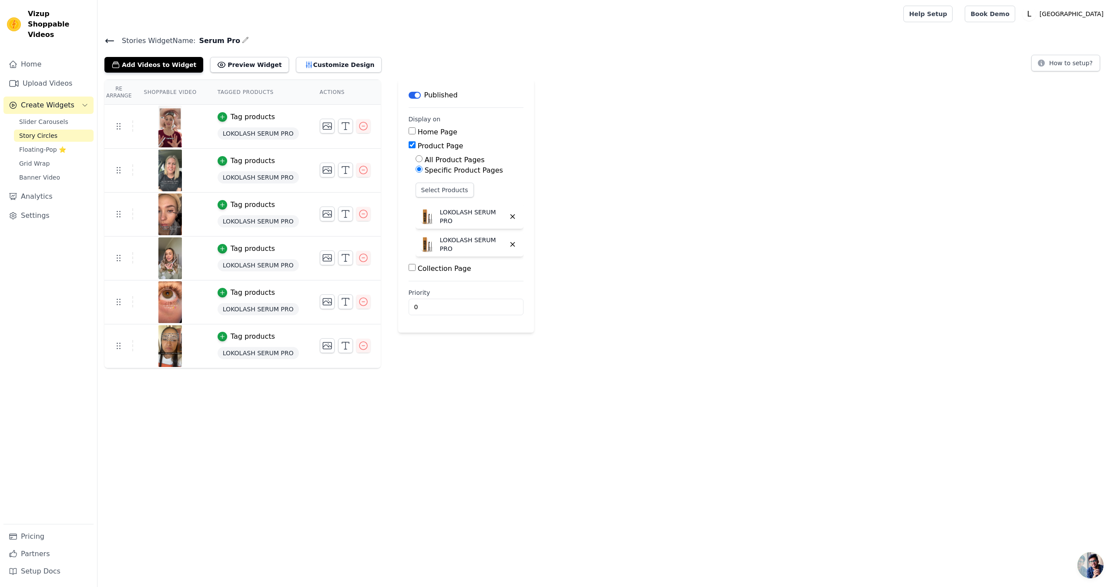
click at [340, 72] on div "Stories Widget Name: Serum Pro Add Videos to Widget Preview Widget Customize De…" at bounding box center [605, 202] width 1016 height 334
click at [340, 67] on button "Customize Design" at bounding box center [339, 65] width 86 height 16
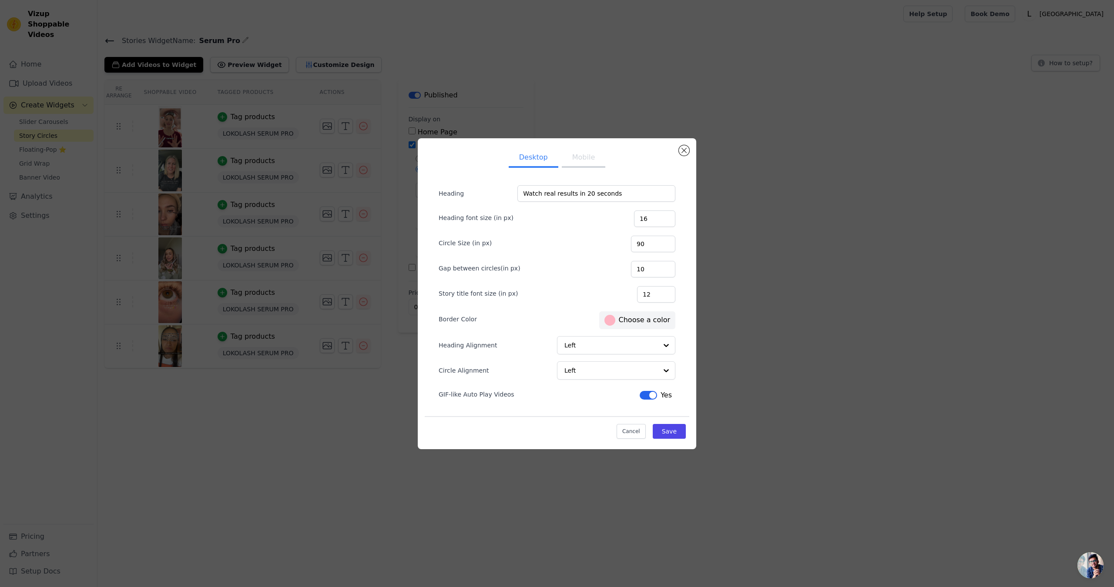
click at [578, 156] on button "Mobile" at bounding box center [584, 158] width 44 height 19
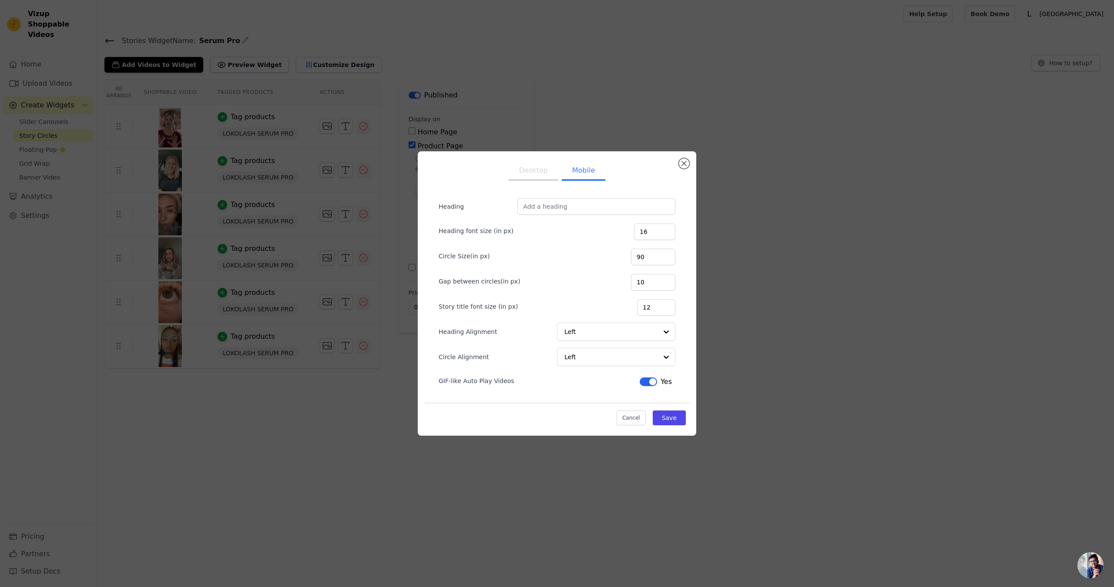
click at [554, 162] on button "Desktop" at bounding box center [534, 171] width 50 height 19
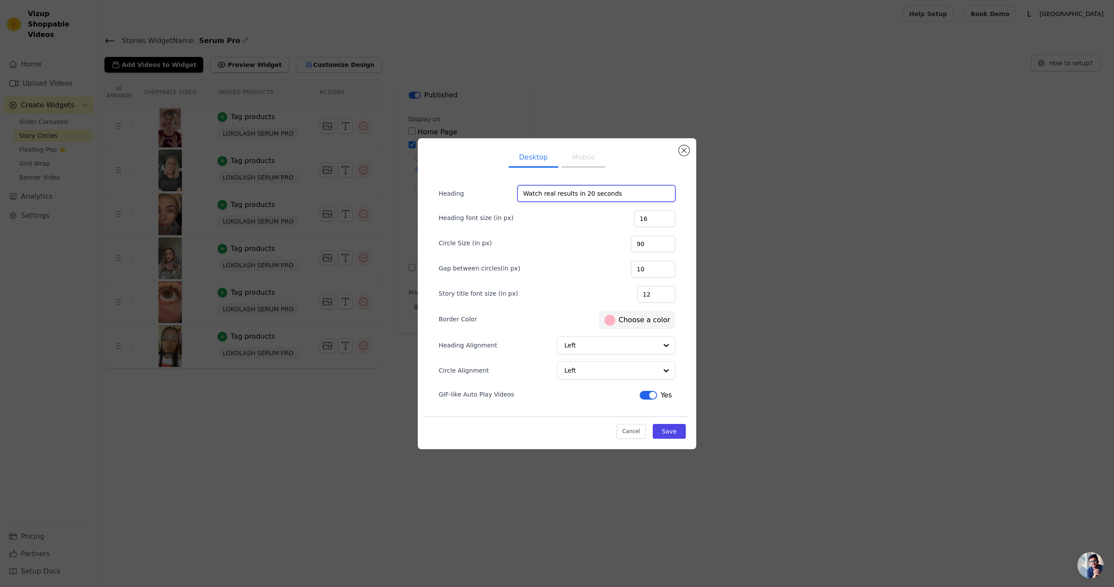
click at [562, 186] on input "Watch real results in 20 seconds" at bounding box center [596, 193] width 158 height 17
click at [580, 158] on button "Mobile" at bounding box center [584, 158] width 44 height 19
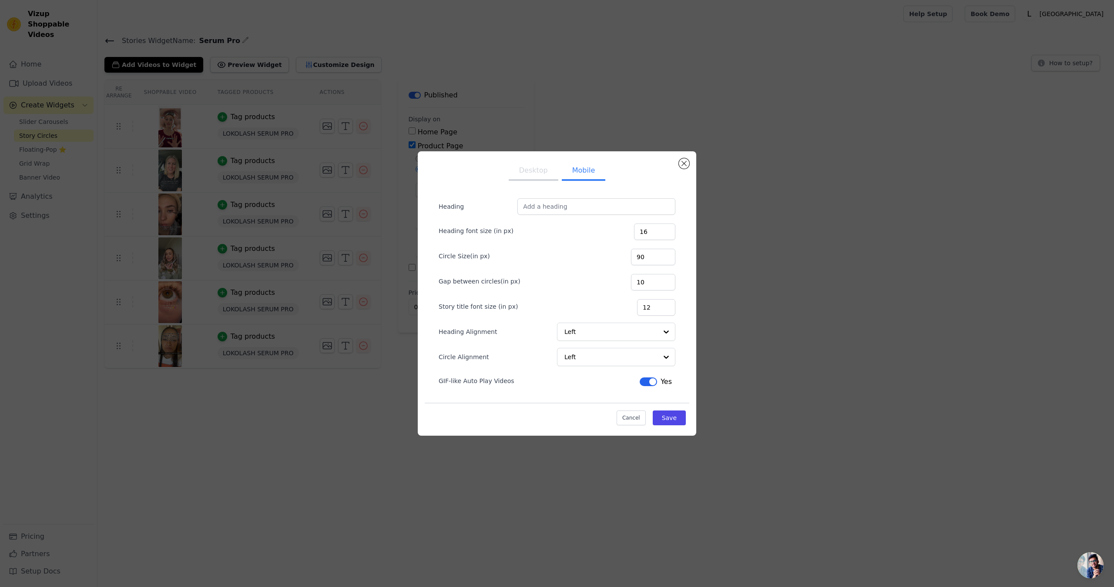
click at [577, 197] on form "Heading Heading font size (in px) 16 Circle Size(in px) 90 Gap between circles(…" at bounding box center [557, 293] width 251 height 204
click at [580, 200] on input "Heading" at bounding box center [596, 206] width 158 height 17
paste input "Watch real results in 20 seconds"
click at [674, 413] on button "Save" at bounding box center [669, 418] width 33 height 15
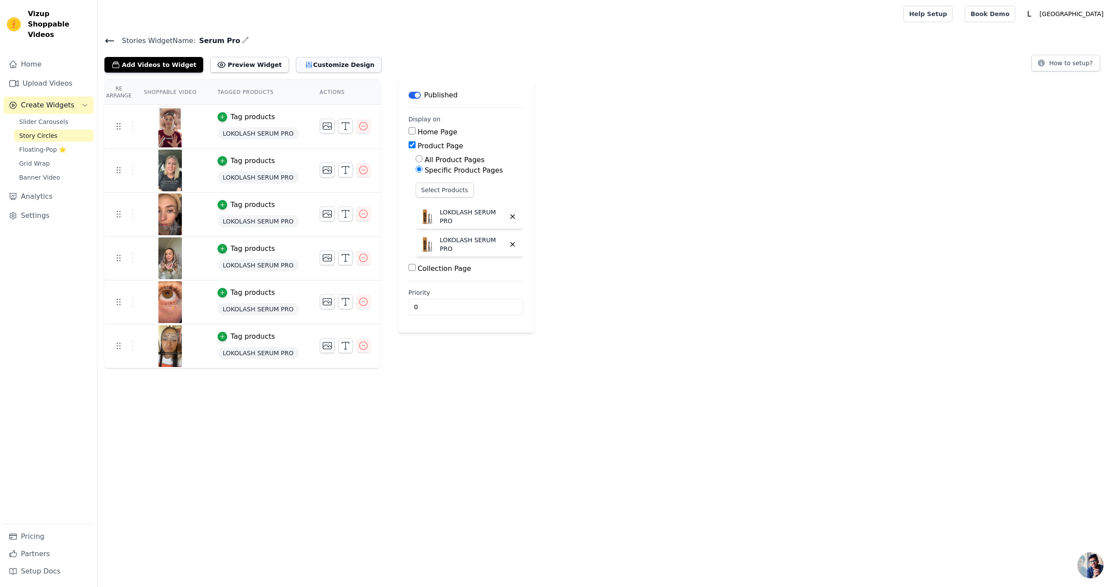
click at [339, 64] on button "Customize Design" at bounding box center [339, 65] width 86 height 16
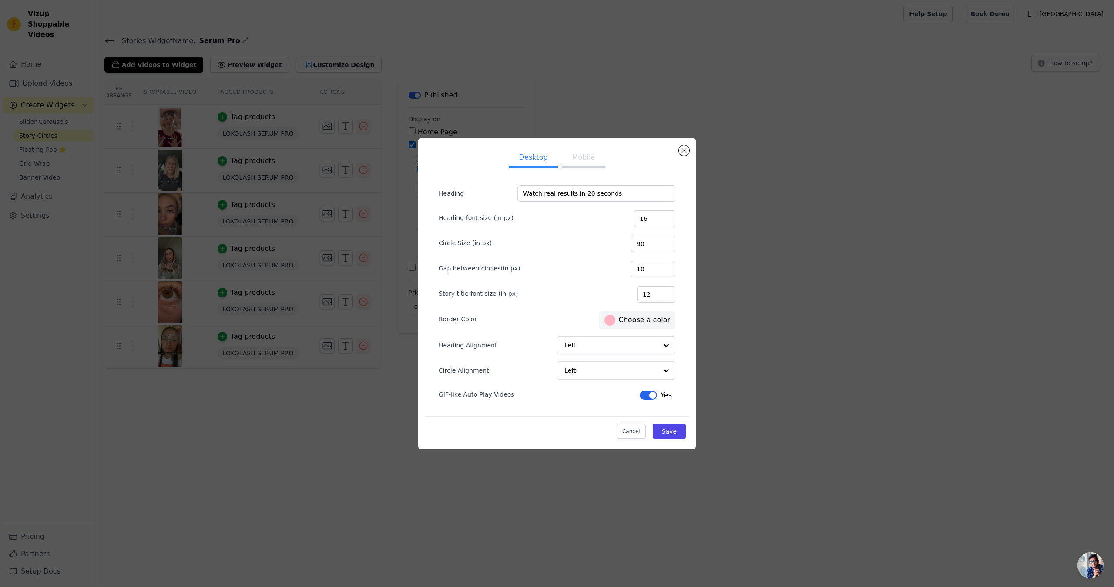
click at [587, 164] on button "Mobile" at bounding box center [584, 158] width 44 height 19
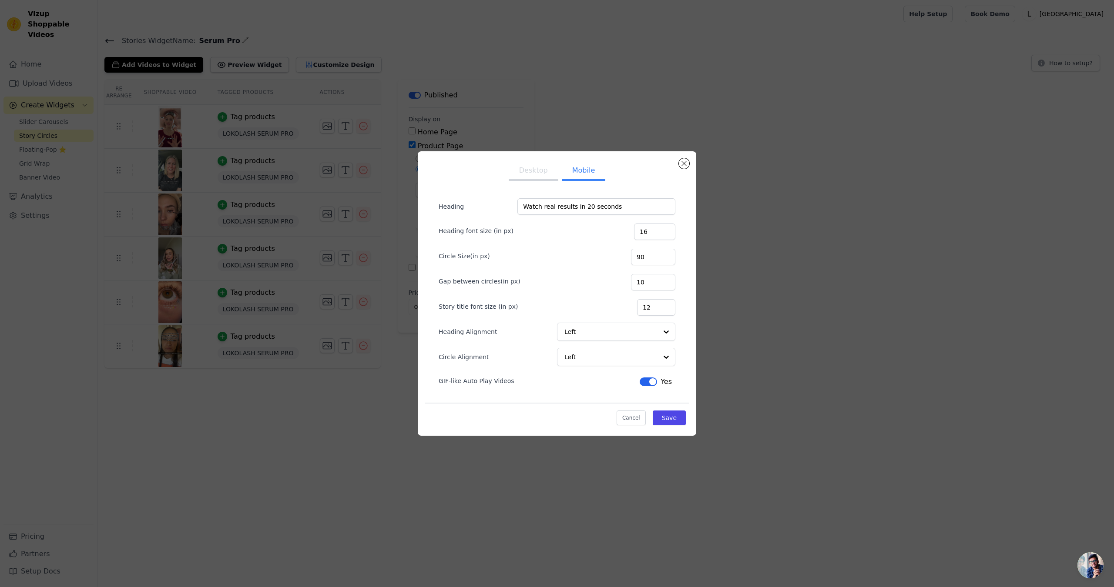
click at [543, 173] on button "Desktop" at bounding box center [534, 171] width 50 height 19
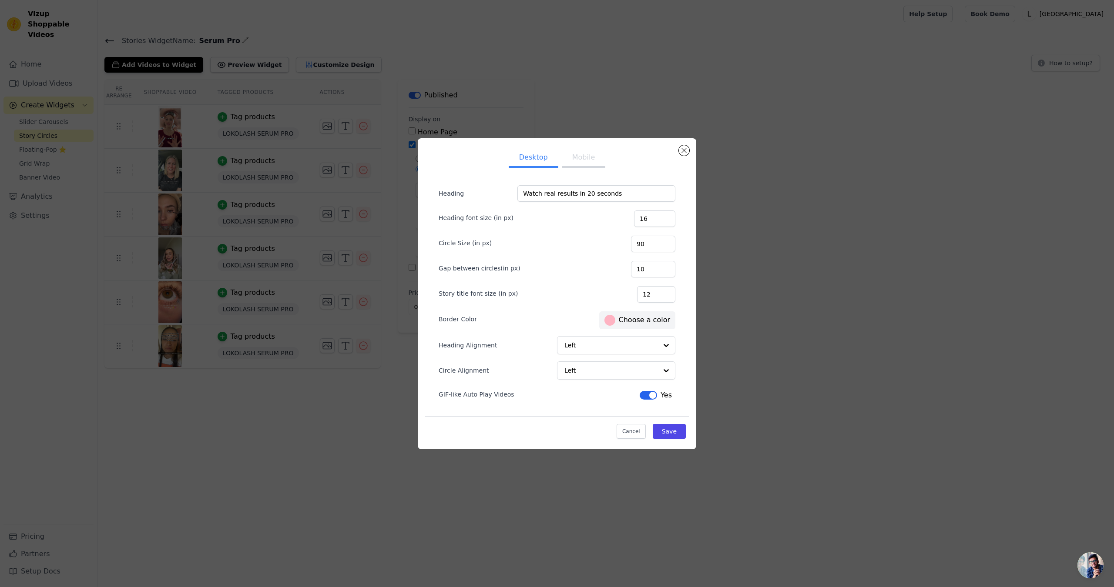
click at [620, 318] on label "#feb3c2 Choose a color" at bounding box center [637, 320] width 66 height 11
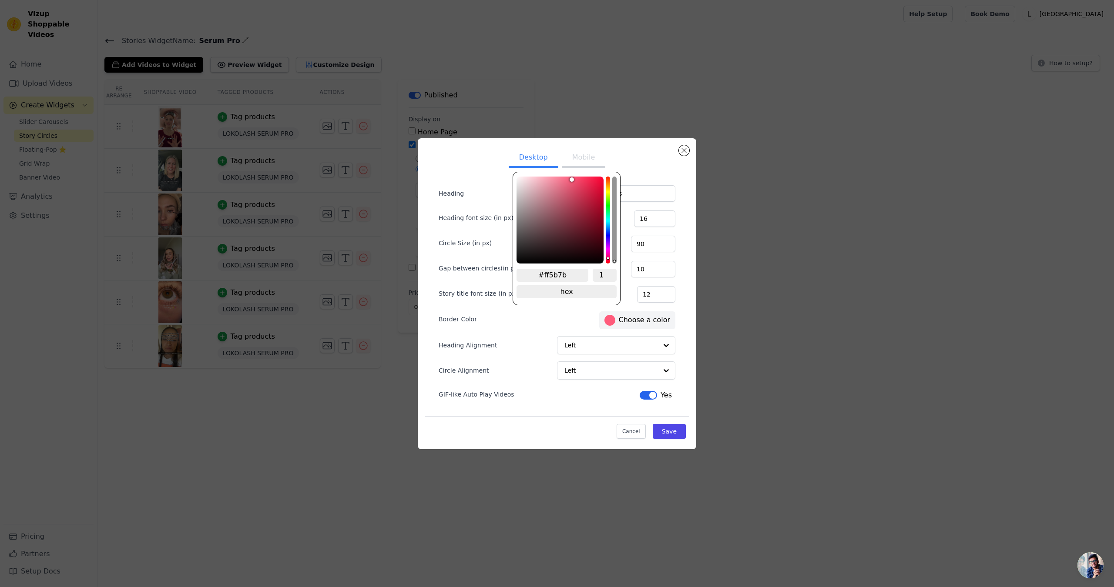
drag, startPoint x: 565, startPoint y: 179, endPoint x: 573, endPoint y: 172, distance: 10.2
click at [573, 172] on div "#ff5b7b 1 hex change to rgb" at bounding box center [567, 239] width 108 height 134
click at [670, 429] on button "Save" at bounding box center [669, 431] width 33 height 15
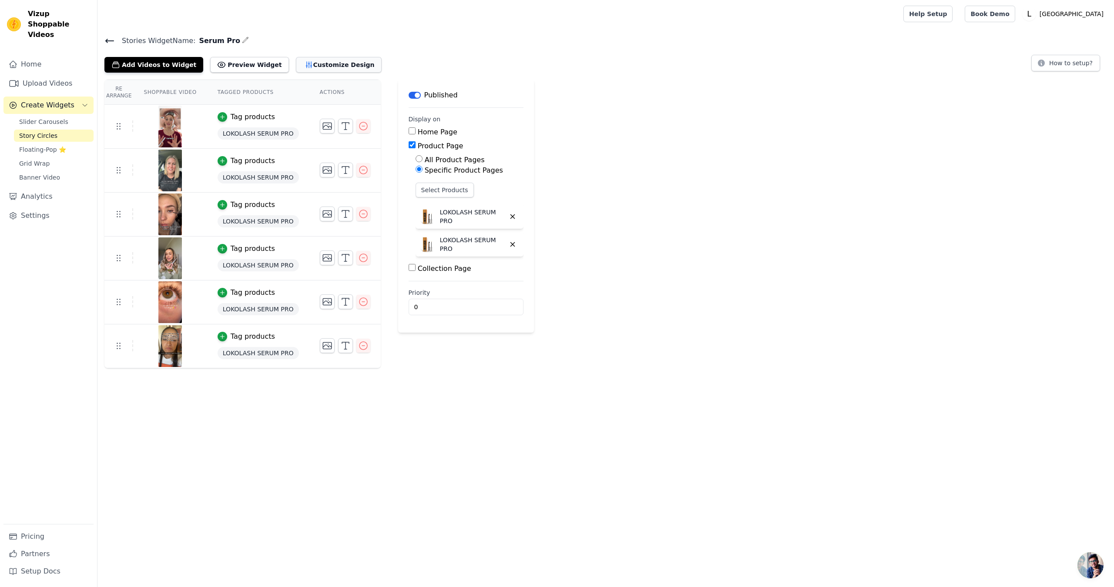
click at [320, 72] on button "Customize Design" at bounding box center [339, 65] width 86 height 16
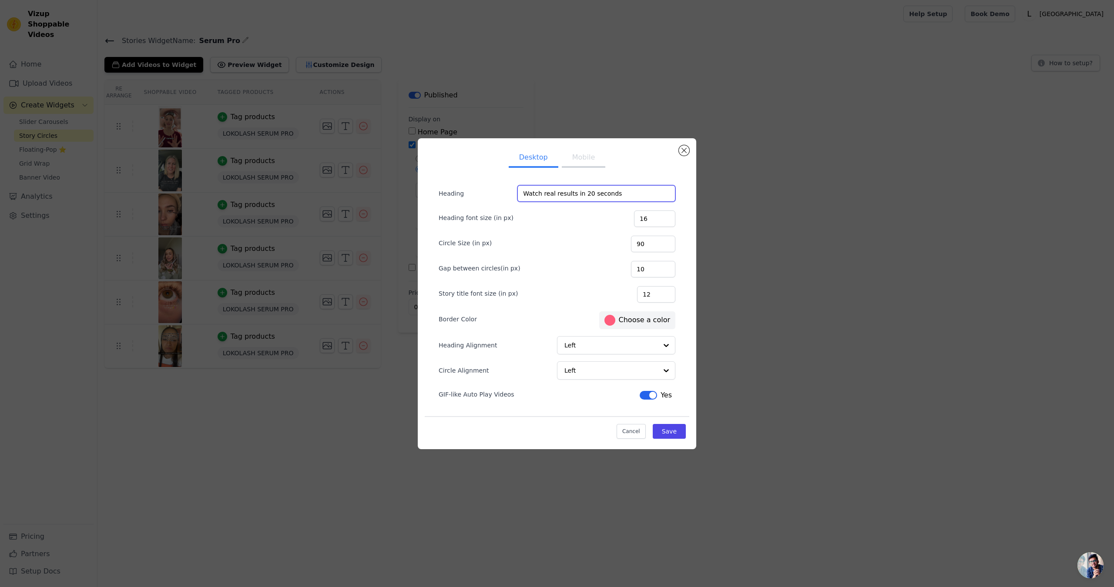
click at [624, 192] on input "Watch real results in 20 seconds" at bounding box center [596, 193] width 158 height 17
click at [593, 159] on button "Mobile" at bounding box center [584, 158] width 44 height 19
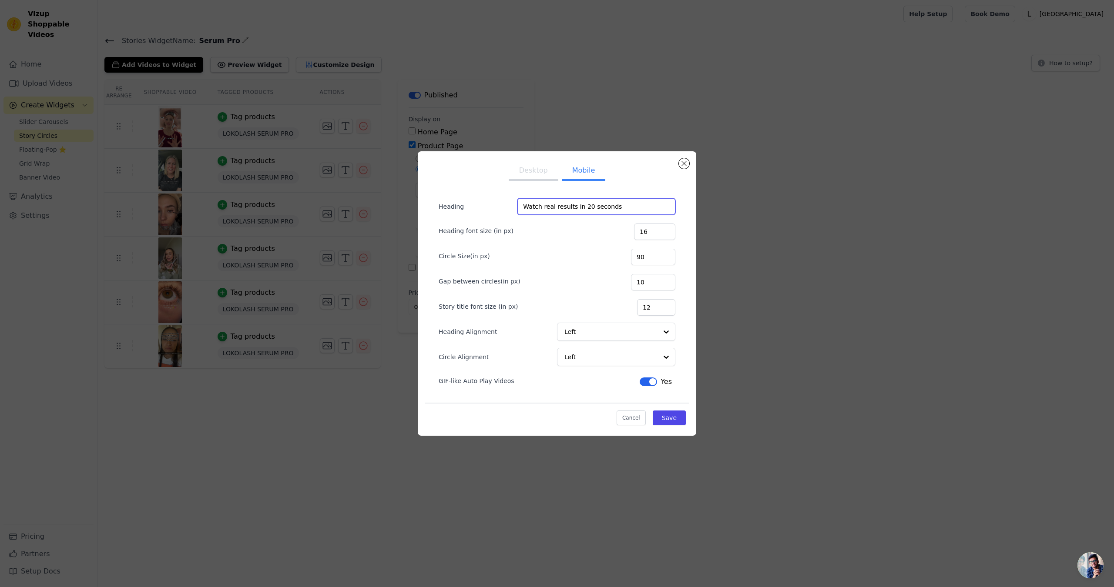
click at [634, 209] on input "Watch real results in 20 seconds" at bounding box center [596, 206] width 158 height 17
click at [681, 424] on button "Save" at bounding box center [669, 418] width 33 height 15
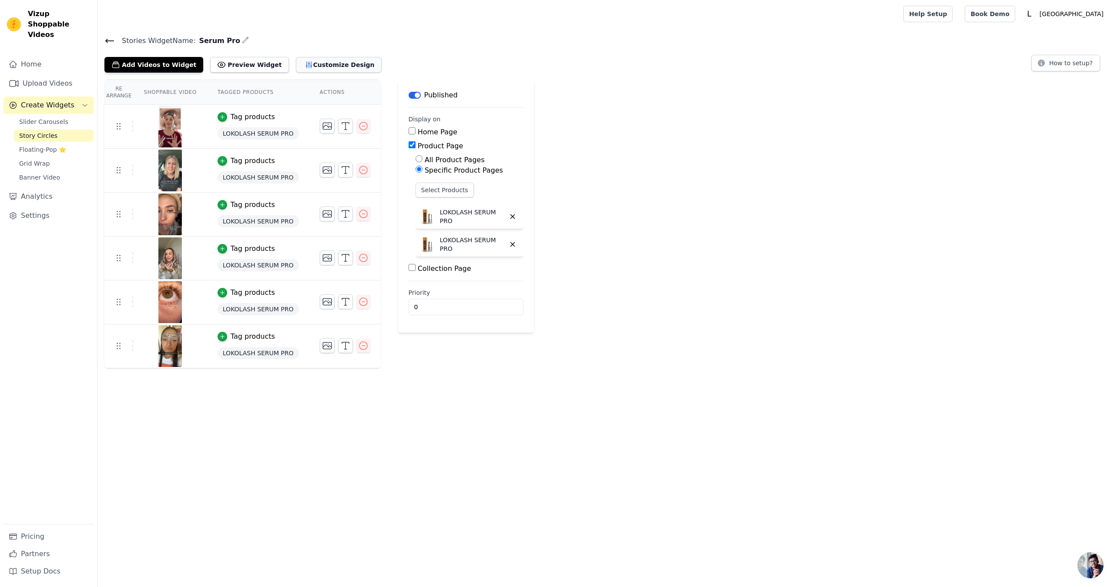
click at [312, 62] on button "Customize Design" at bounding box center [339, 65] width 86 height 16
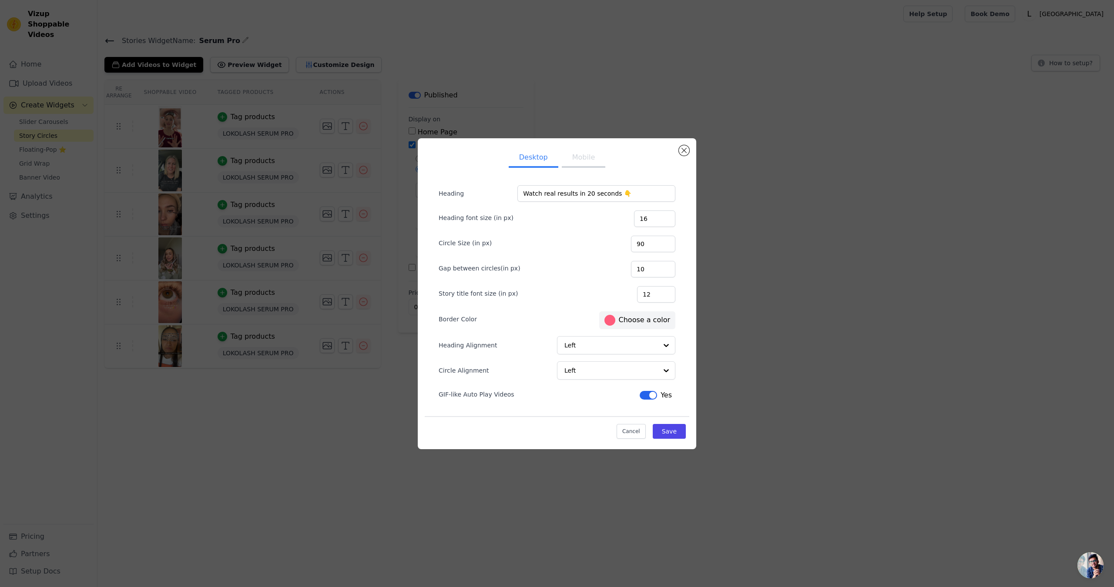
click at [583, 164] on button "Mobile" at bounding box center [584, 158] width 44 height 19
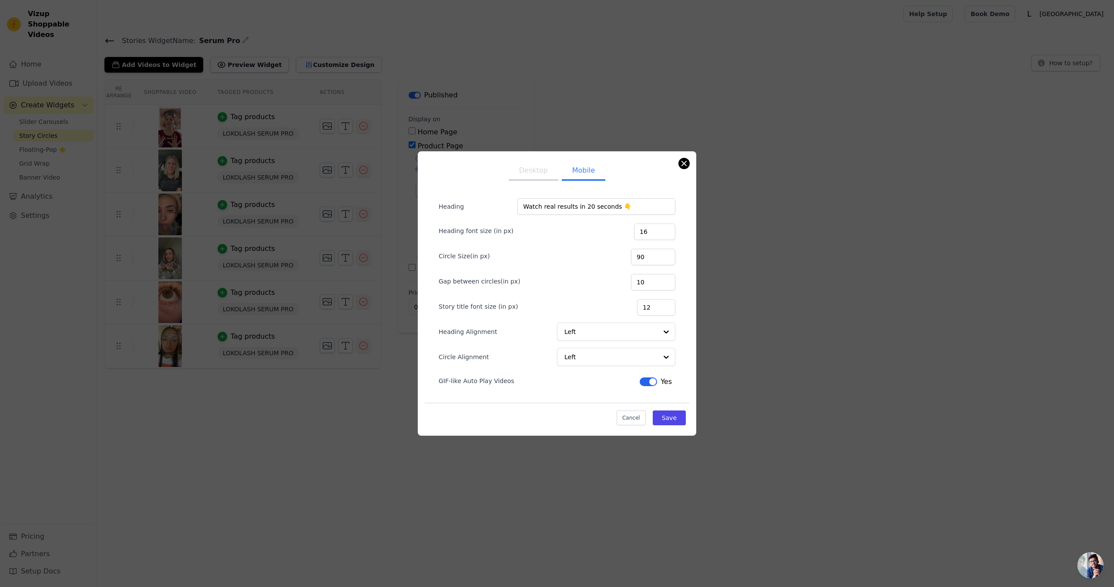
click at [682, 167] on button "Close modal" at bounding box center [684, 163] width 10 height 10
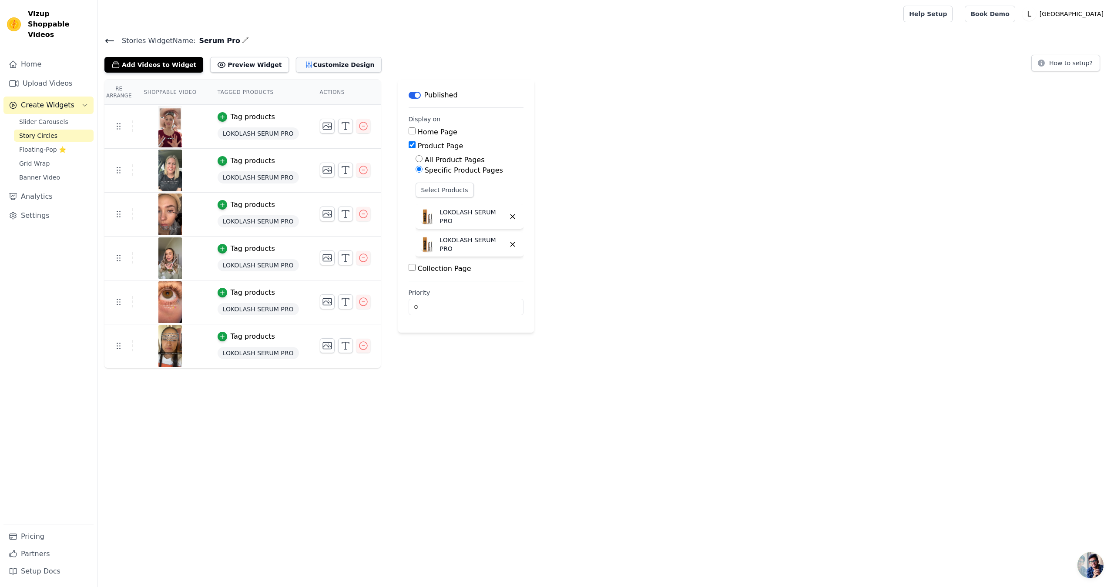
click at [312, 62] on button "Customize Design" at bounding box center [339, 65] width 86 height 16
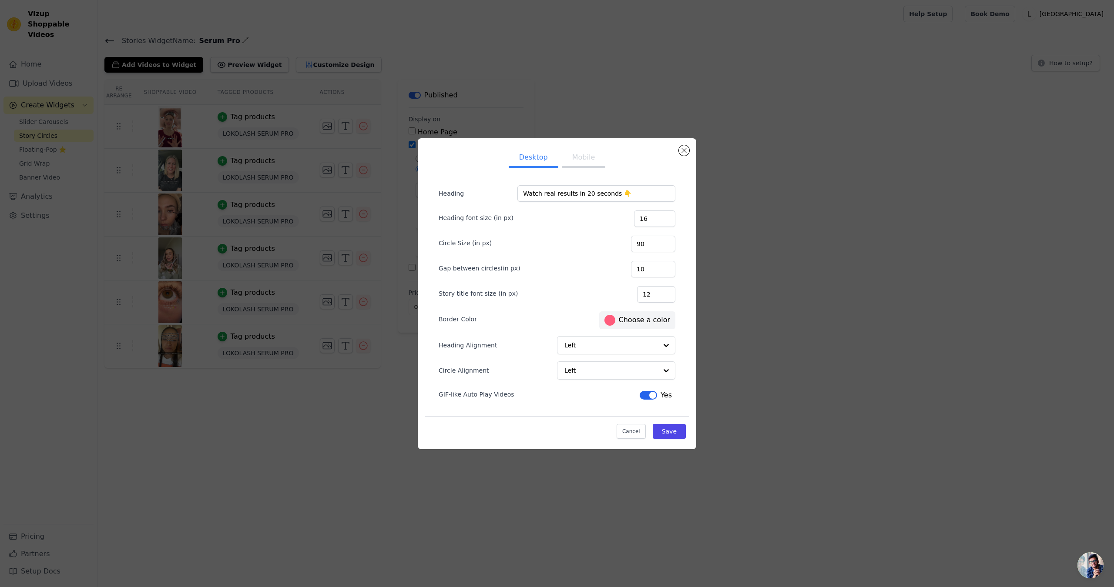
click at [595, 164] on button "Mobile" at bounding box center [584, 158] width 44 height 19
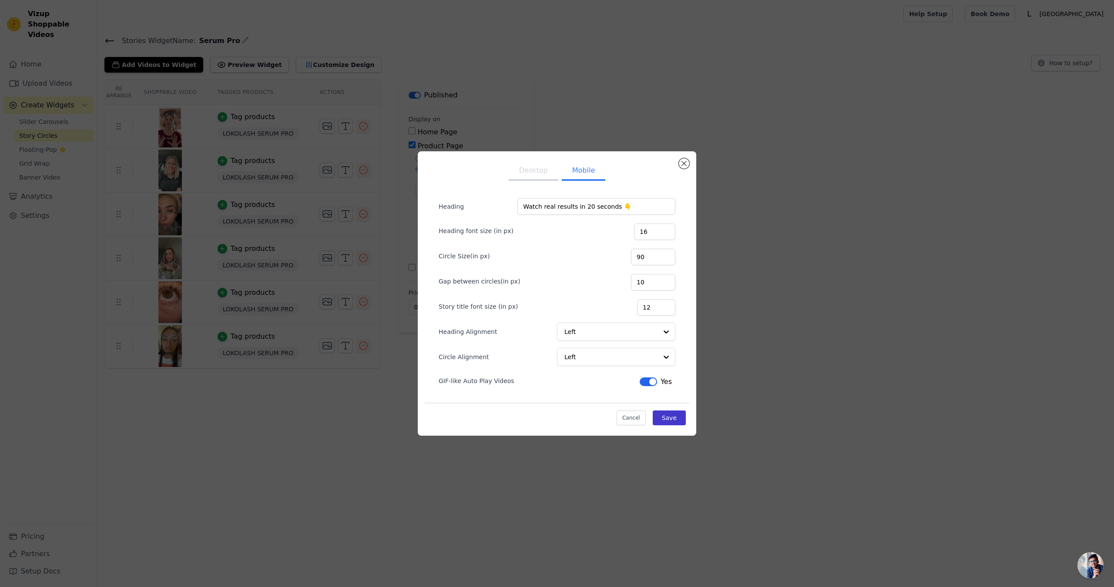
click at [666, 419] on button "Save" at bounding box center [669, 418] width 33 height 15
